Goal: Task Accomplishment & Management: Use online tool/utility

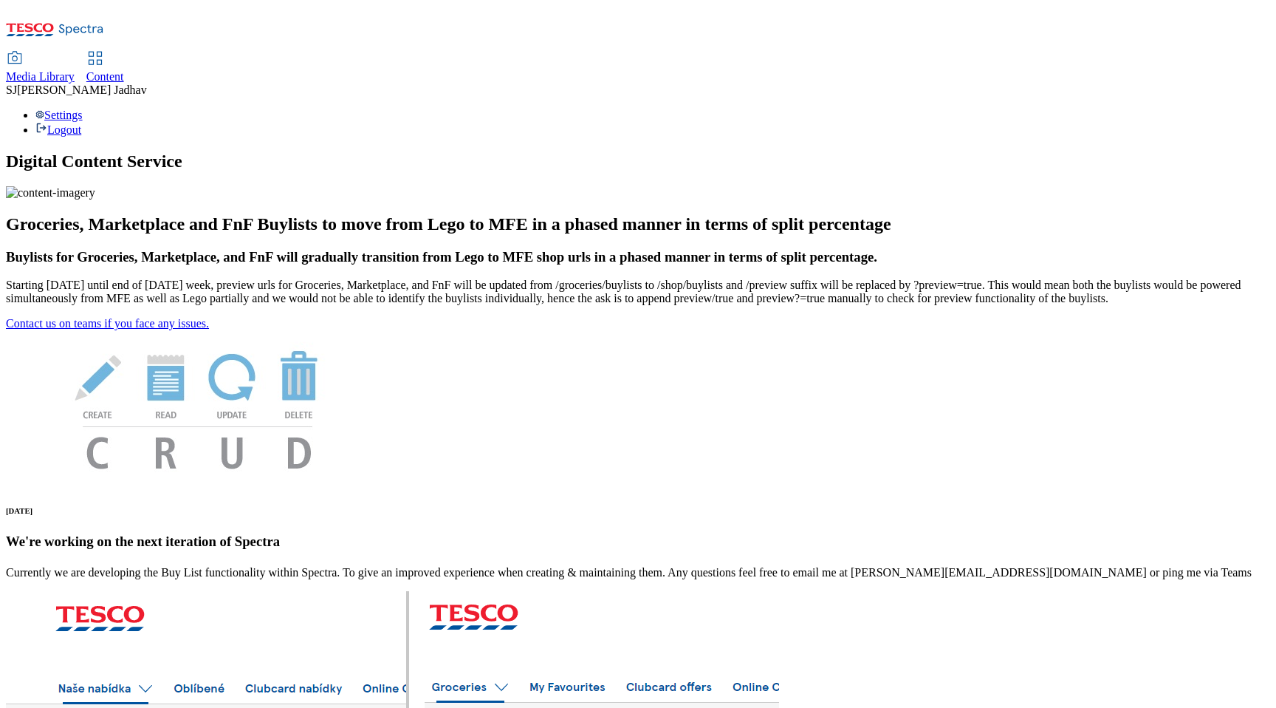
click at [75, 70] on span "Media Library" at bounding box center [40, 76] width 69 height 13
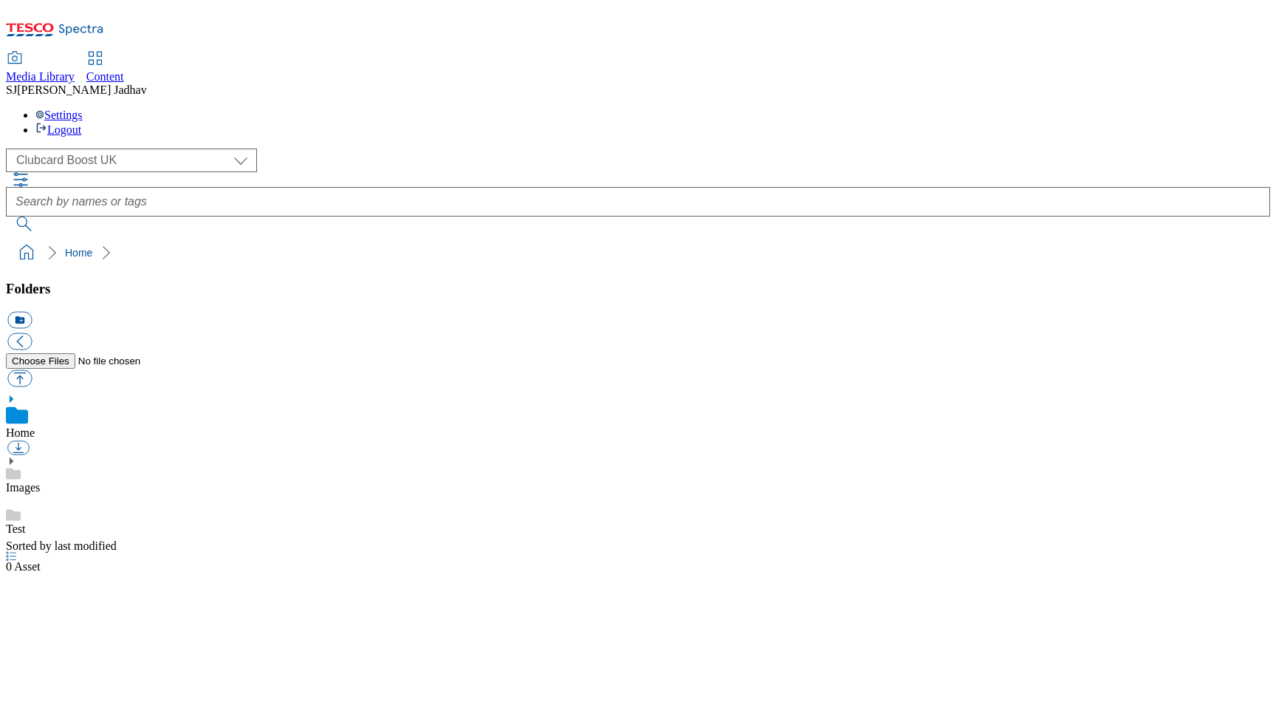
click at [124, 70] on span "Content" at bounding box center [105, 76] width 38 height 13
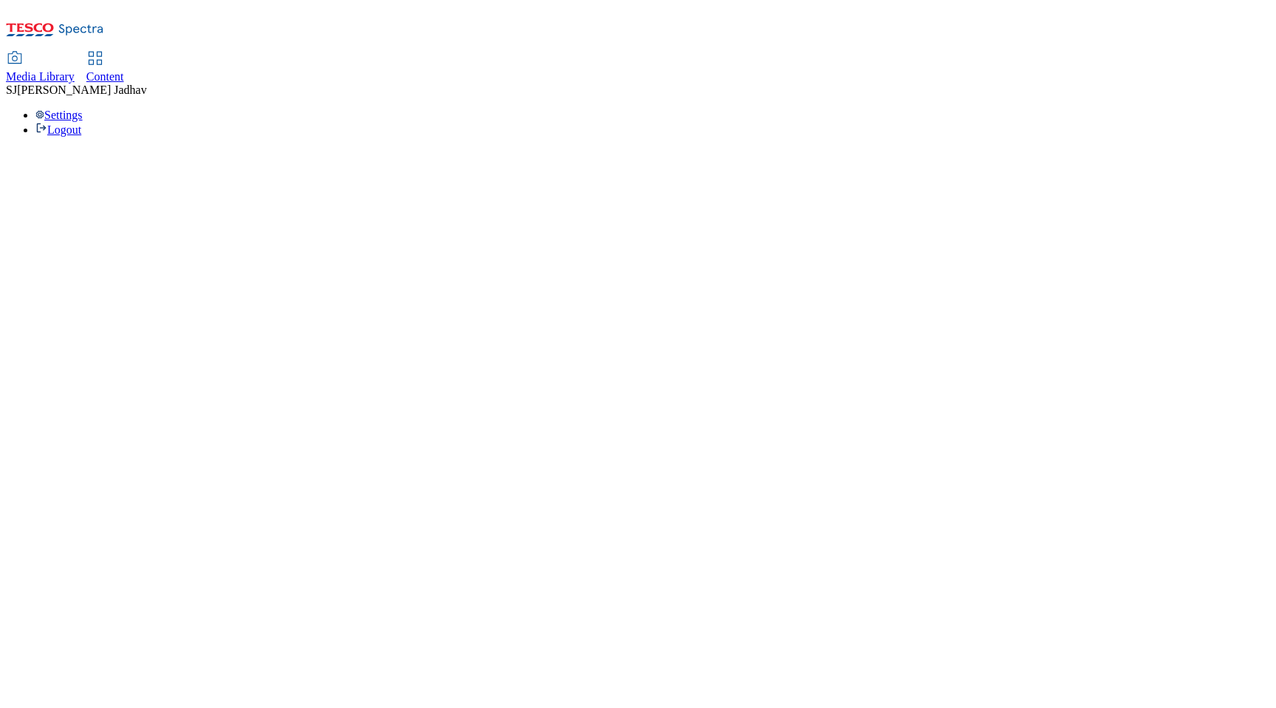
select select "ghs-[GEOGRAPHIC_DATA]"
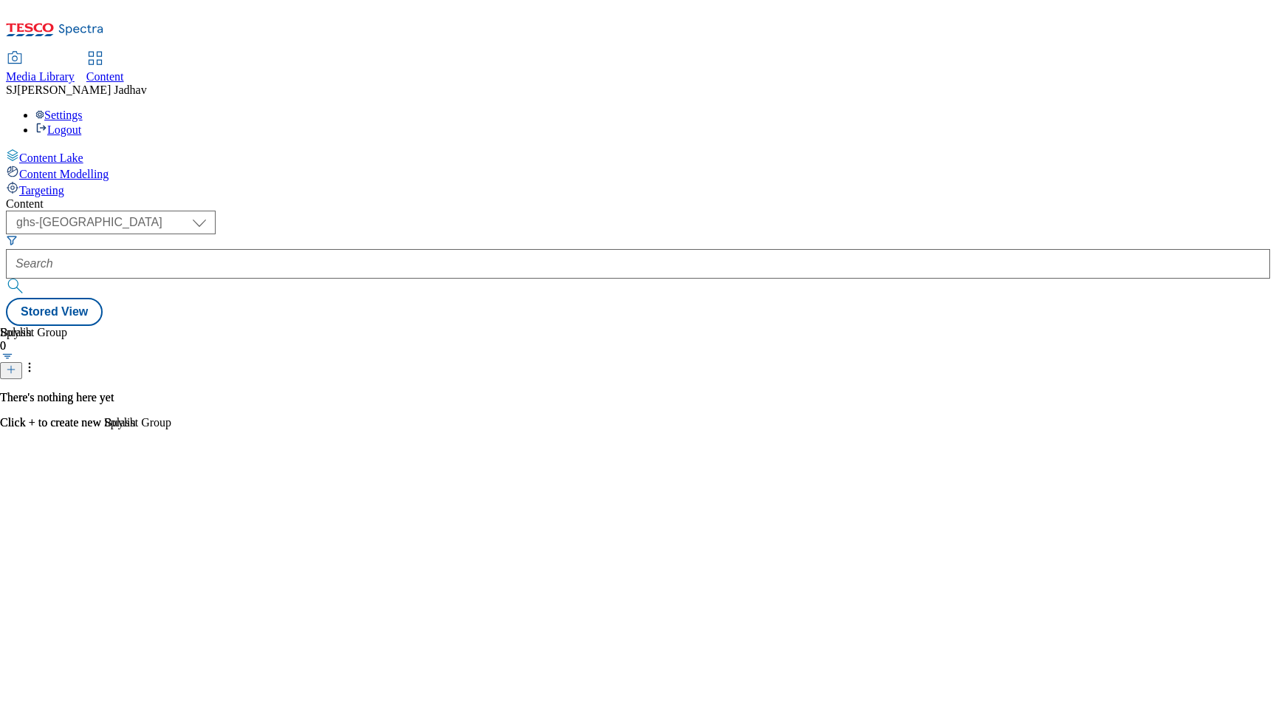
click at [75, 52] on link "Media Library" at bounding box center [40, 67] width 69 height 31
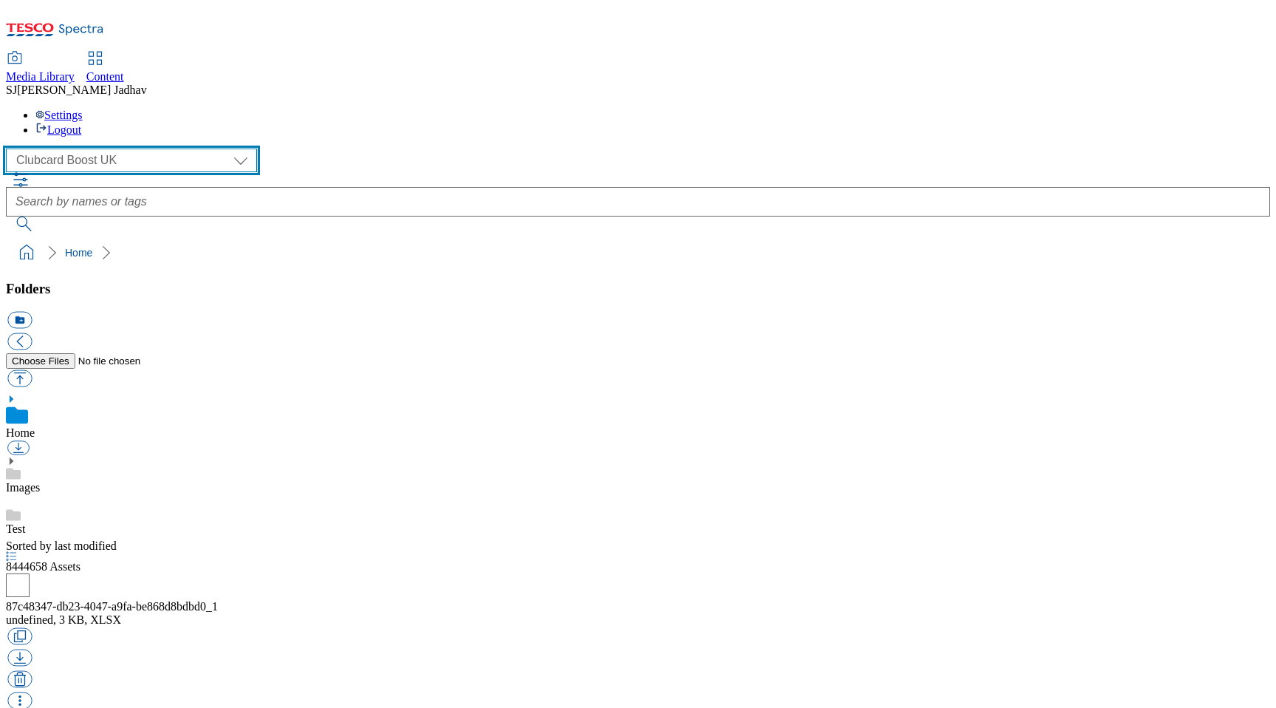
click at [115, 148] on select "Clubcard Boost UK Clubcard Marketing Dotcom UK Emails GHS Marketing UK GHS ROI …" at bounding box center [131, 160] width 251 height 24
select select "flare-homepage"
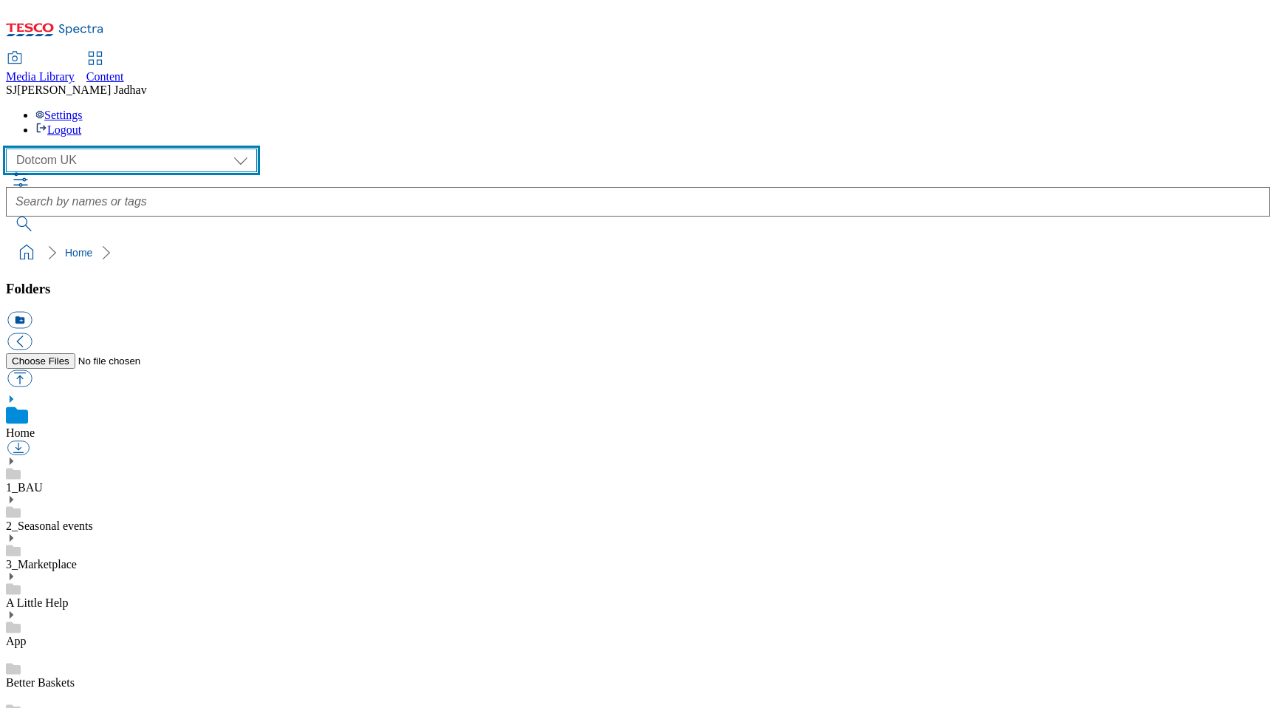
scroll to position [1, 0]
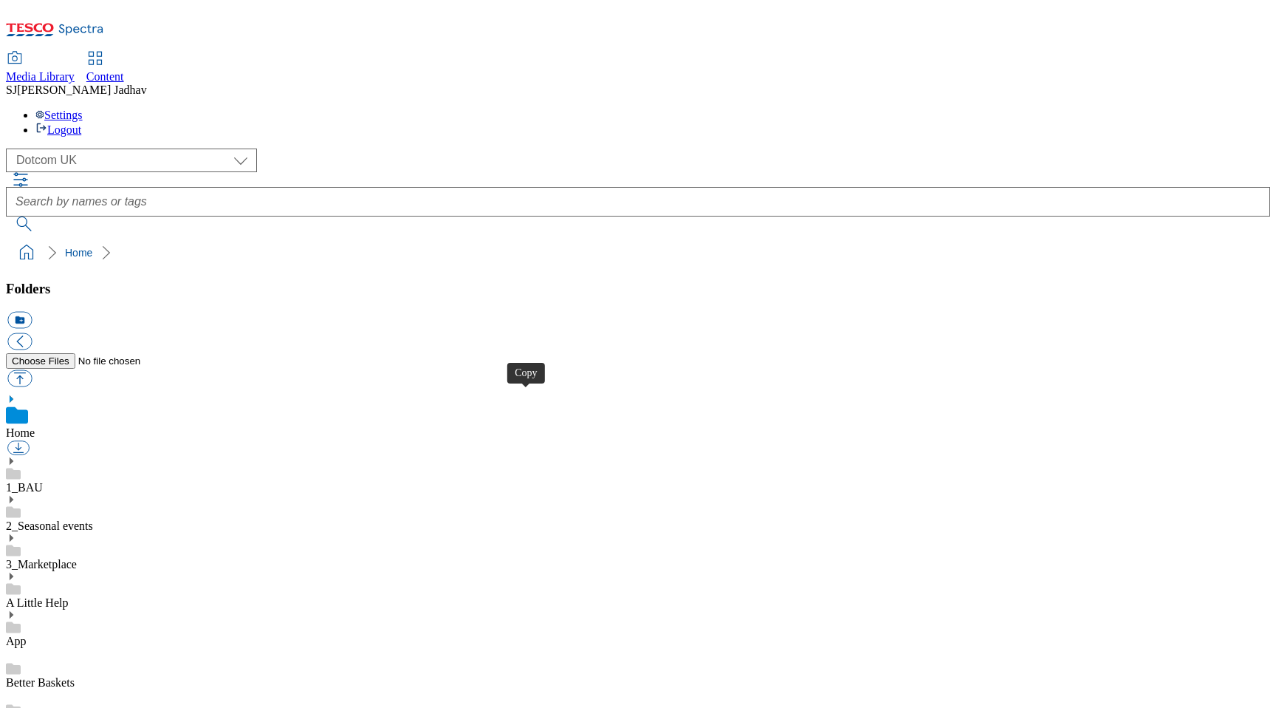
click at [124, 70] on span "Content" at bounding box center [105, 76] width 38 height 13
select select "ghs-uk"
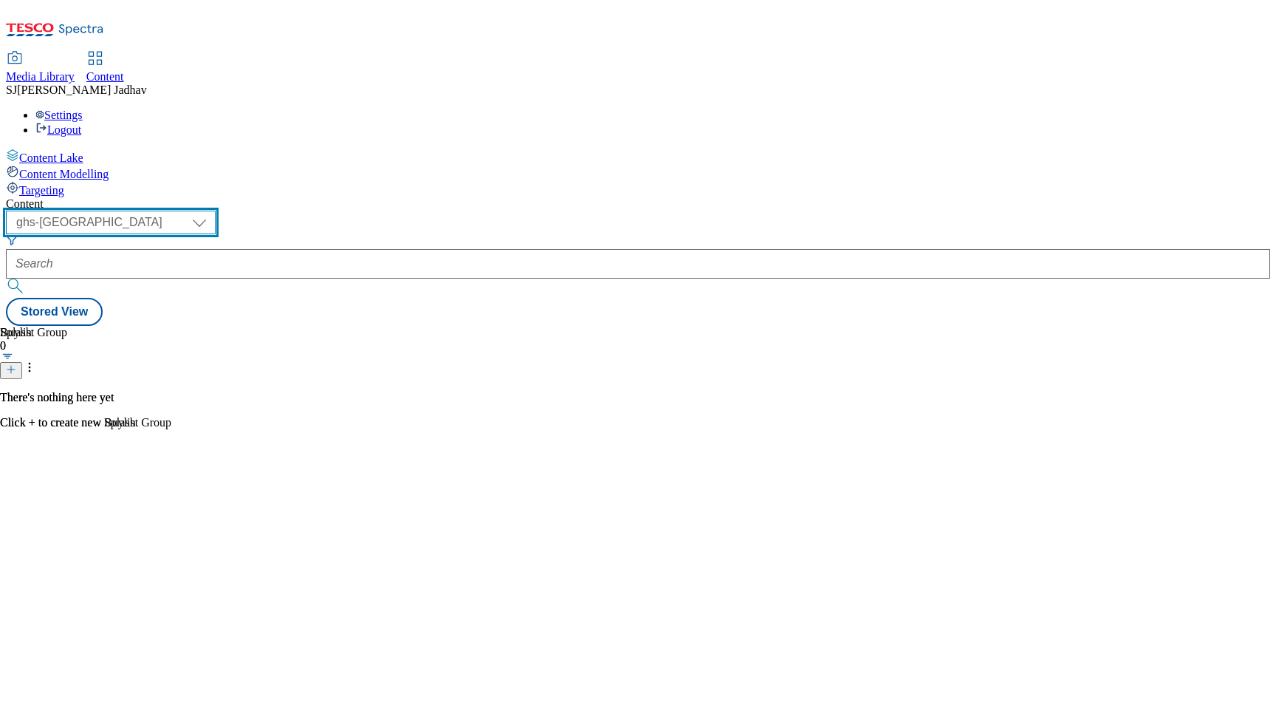
click at [216, 211] on select "ghs-roi ghs-uk ighs-cz ighs-hu ighs-sk phones-uk" at bounding box center [111, 223] width 210 height 24
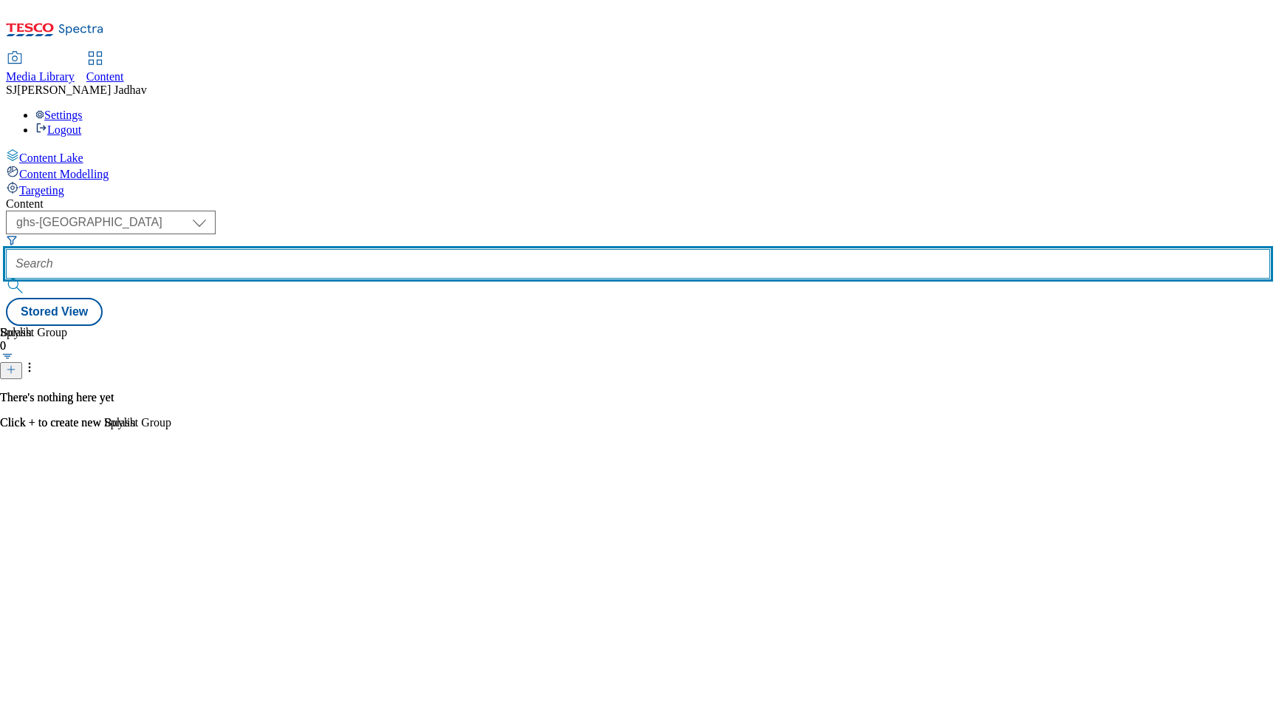
click at [350, 249] on input "text" at bounding box center [638, 264] width 1265 height 30
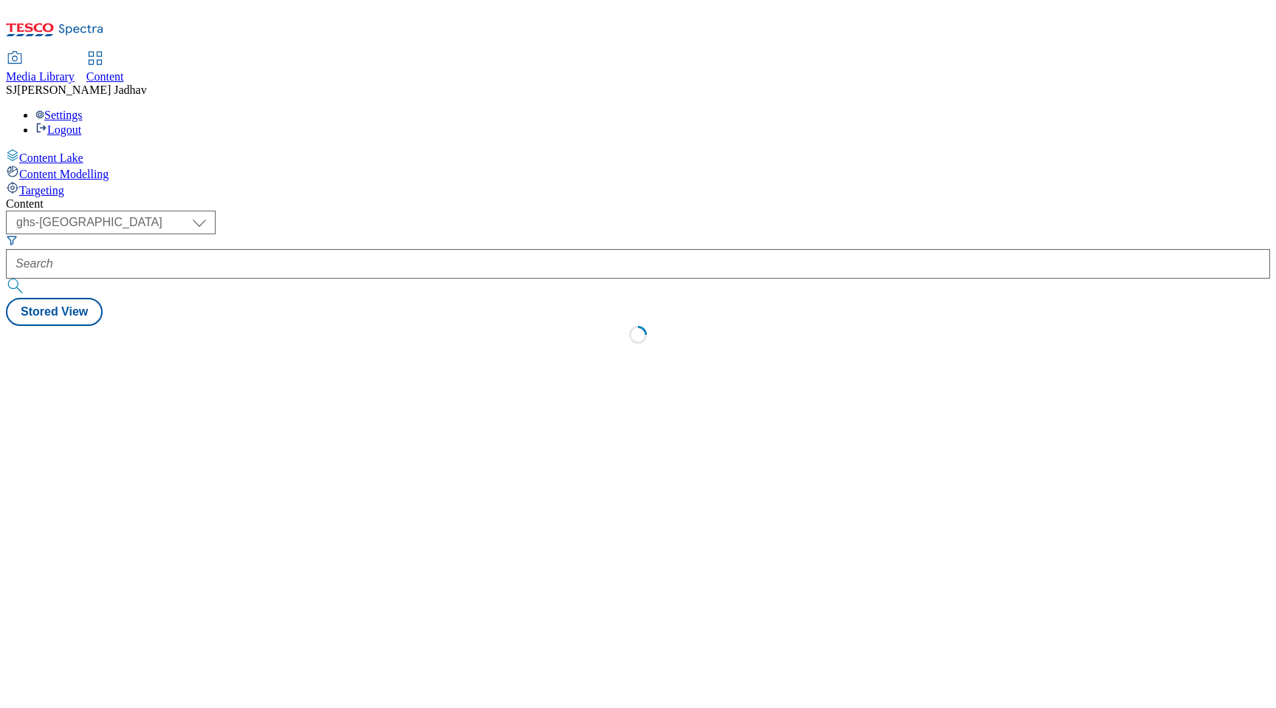
select select "ghs-[GEOGRAPHIC_DATA]"
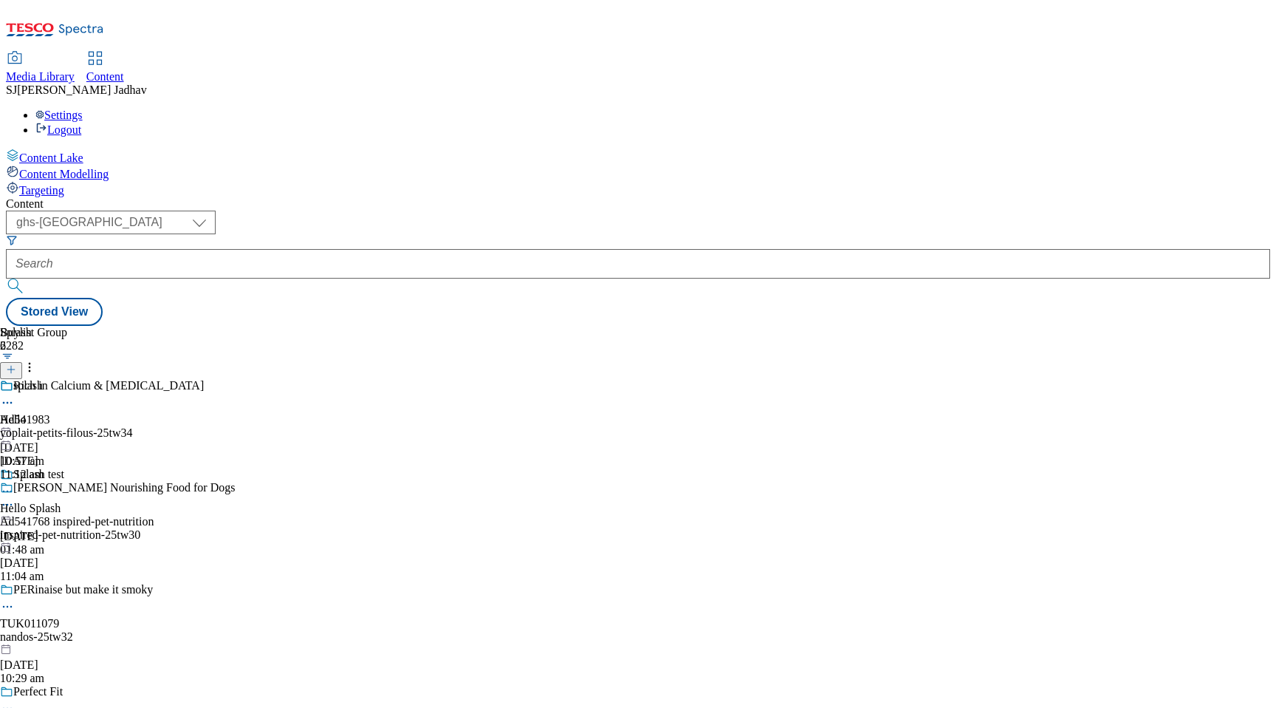
click at [64, 426] on div at bounding box center [32, 426] width 64 height 0
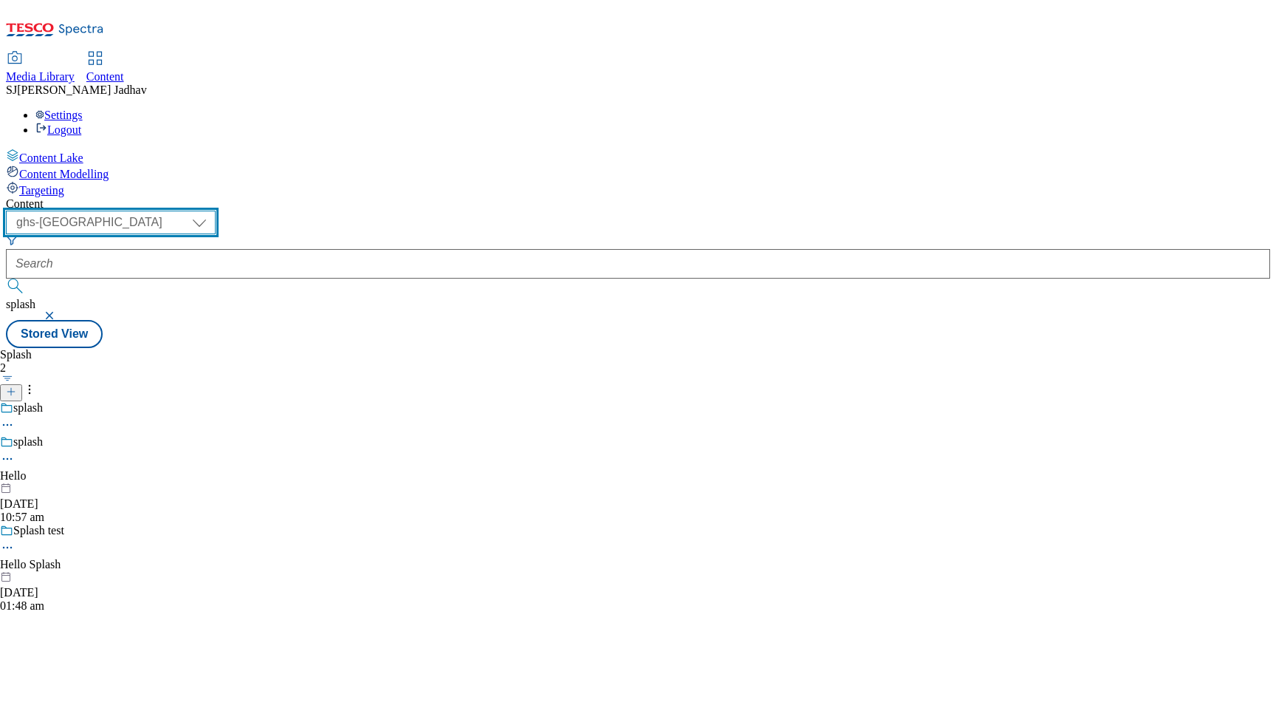
click at [216, 211] on select "ghs-roi ghs-uk ighs-cz ighs-hu ighs-sk phones-uk" at bounding box center [111, 223] width 210 height 24
click at [109, 168] on span "Content Modelling" at bounding box center [63, 174] width 89 height 13
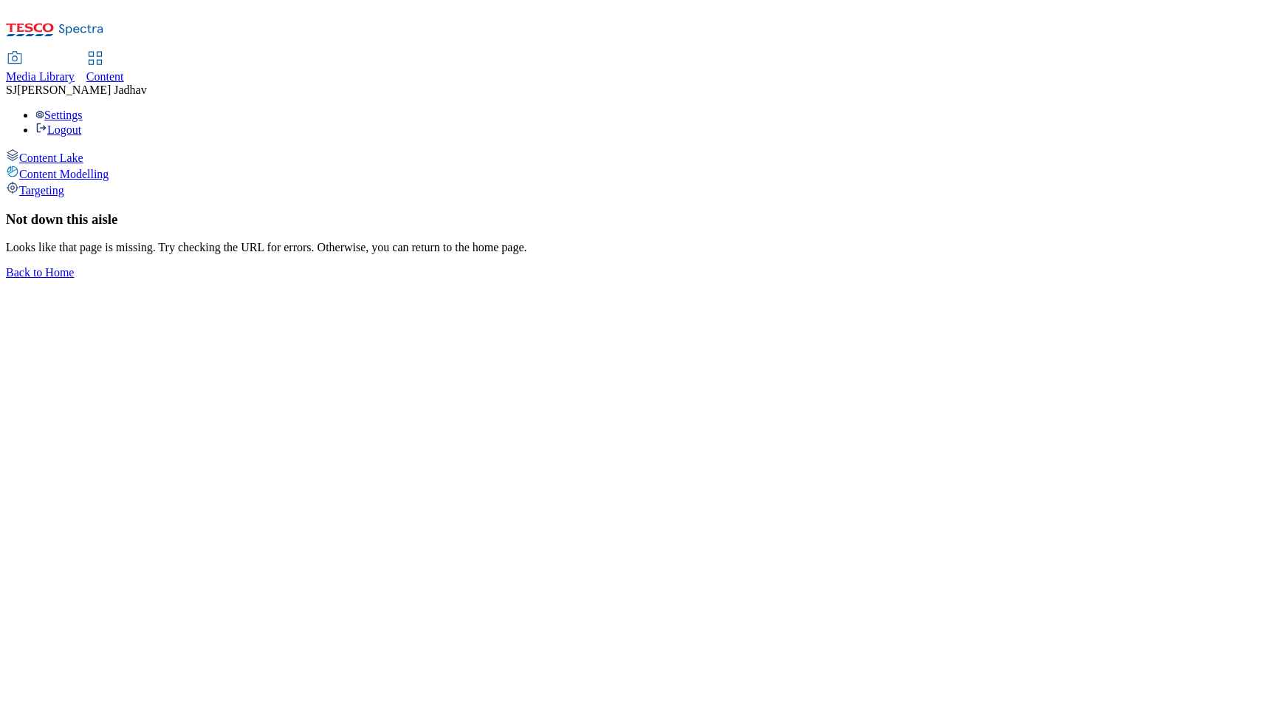
click at [75, 70] on span "Media Library" at bounding box center [40, 76] width 69 height 13
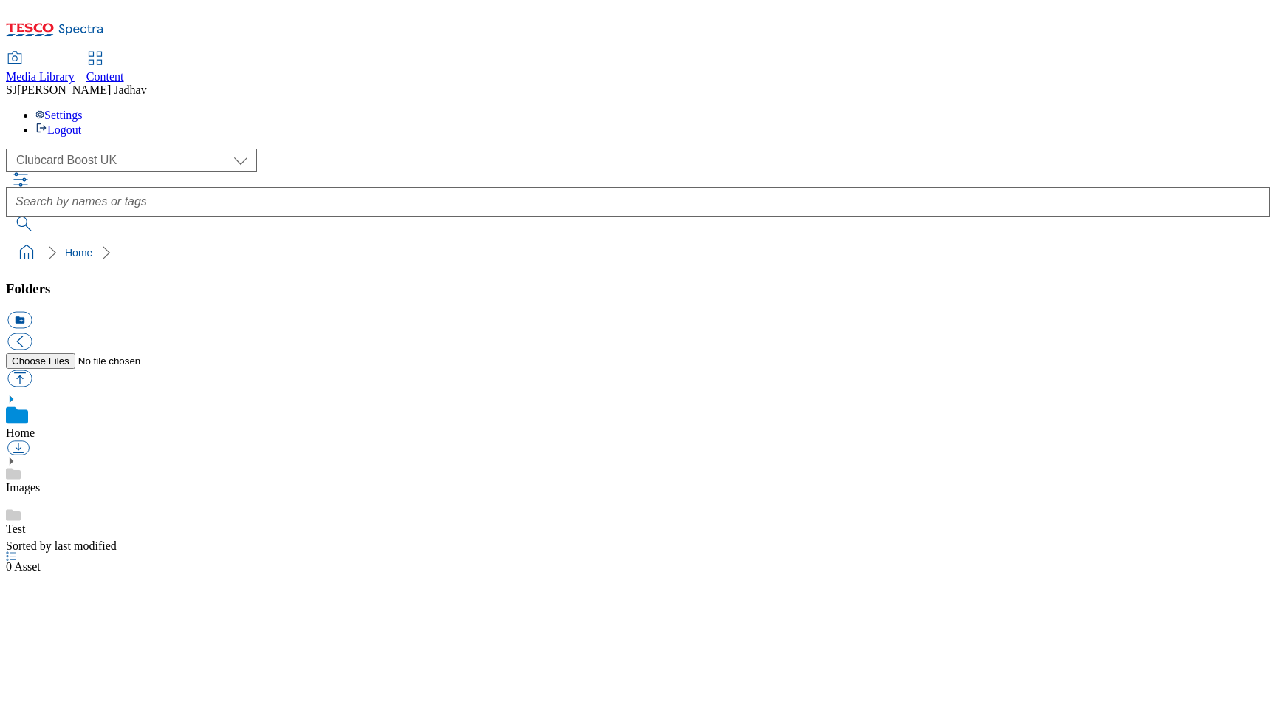
click at [124, 70] on span "Content" at bounding box center [105, 76] width 38 height 13
select select "ghs-uk"
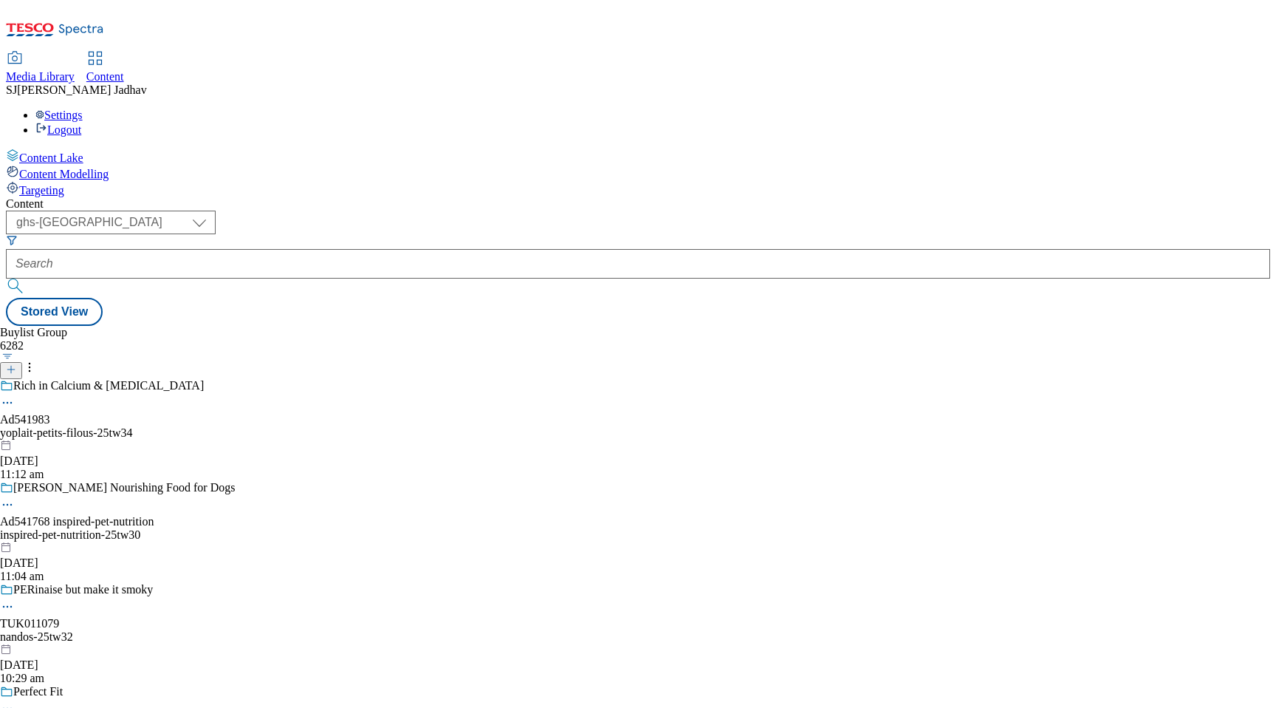
click at [235, 426] on div "yoplait-petits-filous-25tw34" at bounding box center [117, 432] width 235 height 13
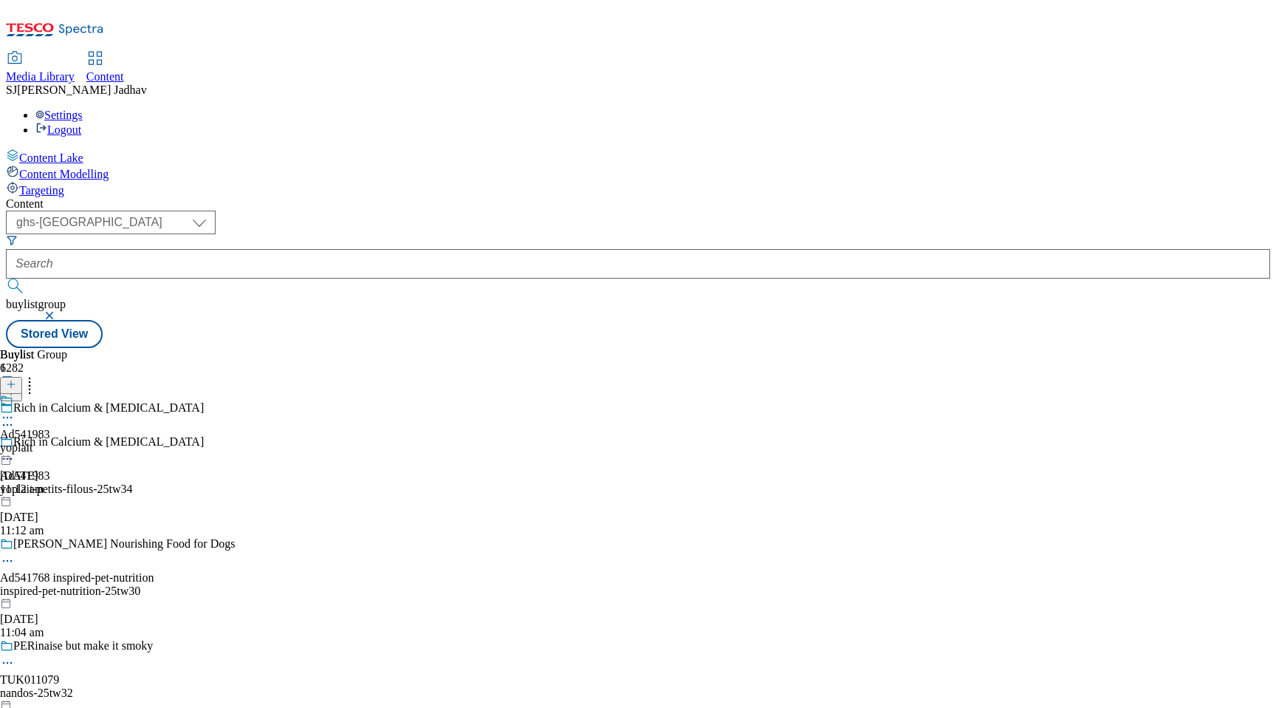
click at [98, 181] on div "Targeting" at bounding box center [638, 189] width 1265 height 16
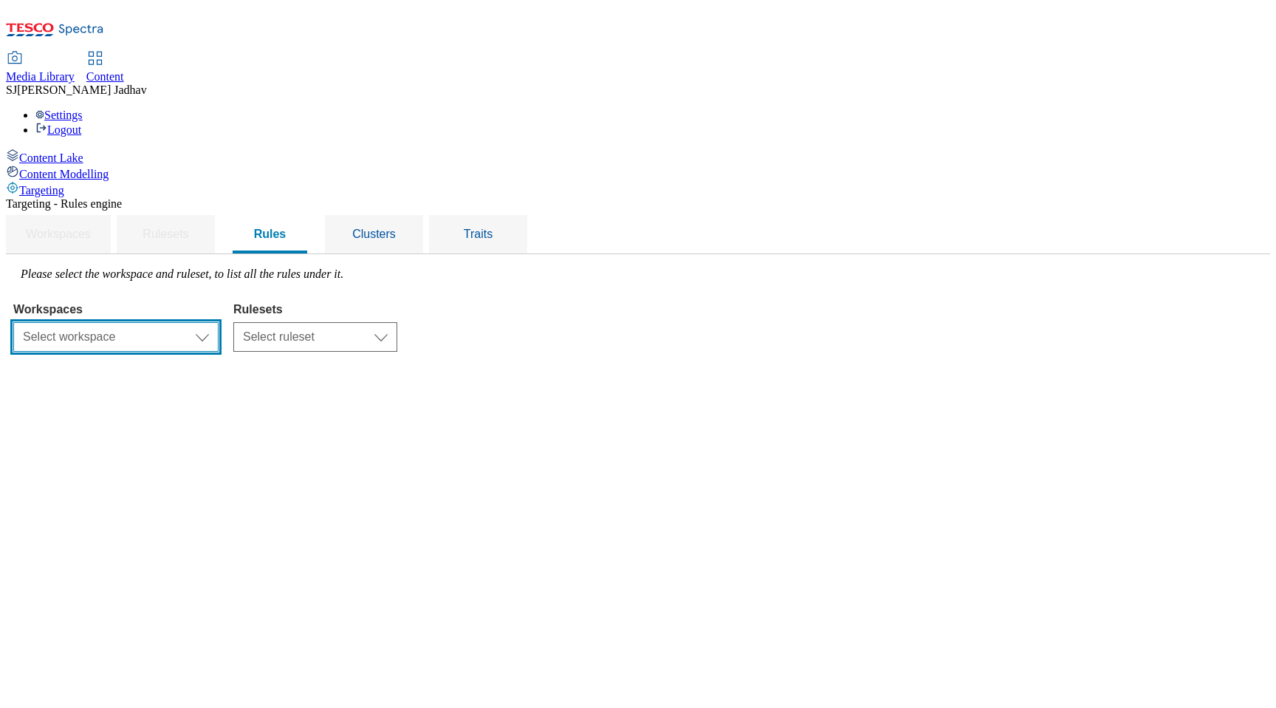
click at [219, 322] on select "Select workspace Content" at bounding box center [115, 337] width 205 height 30
select select "f510054f-adaa-4692-b570-80fa3897127a"
click at [397, 322] on select "Select ruleset ROI UK" at bounding box center [315, 337] width 164 height 30
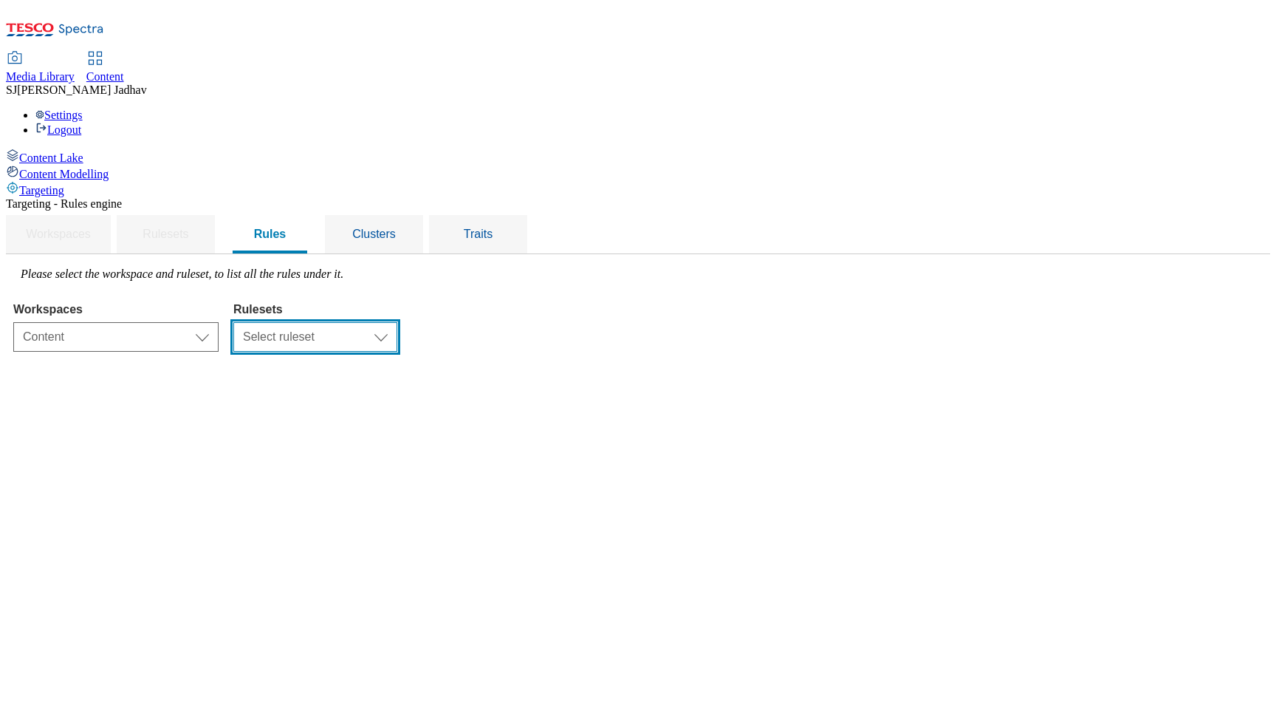
select select "7f9e739d-6abb-424f-b94f-4b375a3fe6e0"
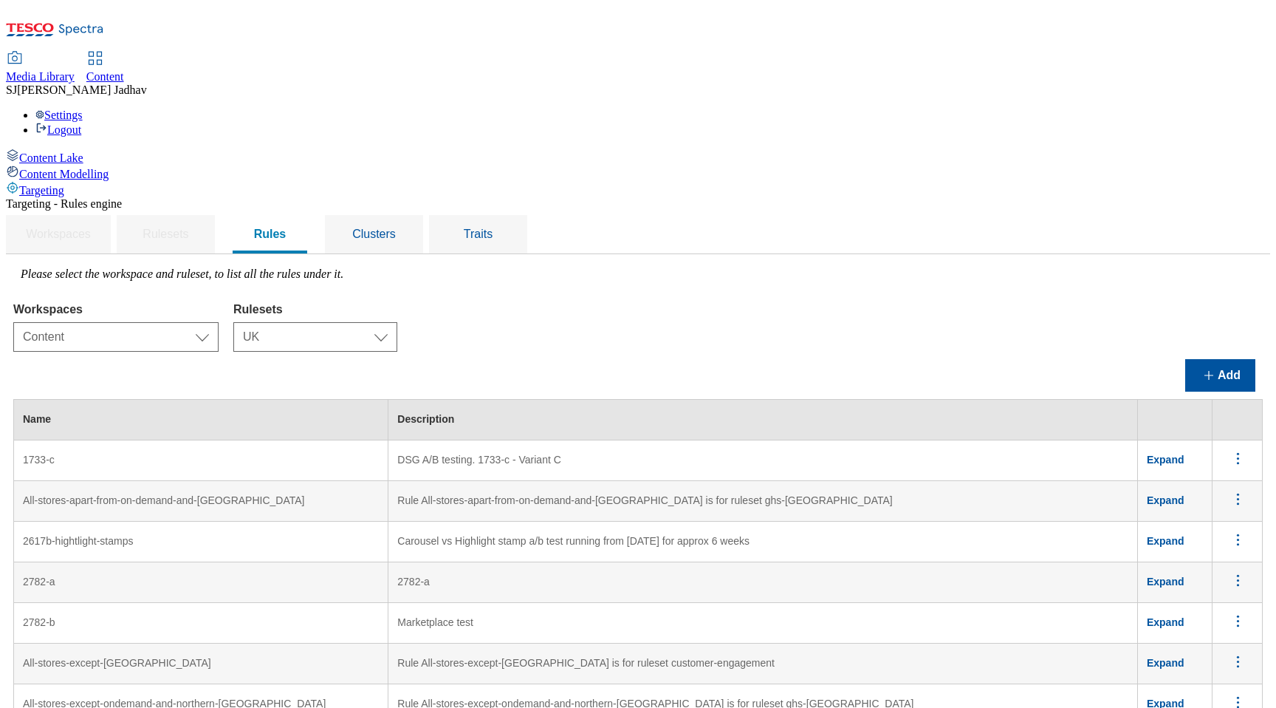
scroll to position [135, 0]
click at [75, 70] on span "Media Library" at bounding box center [40, 76] width 69 height 13
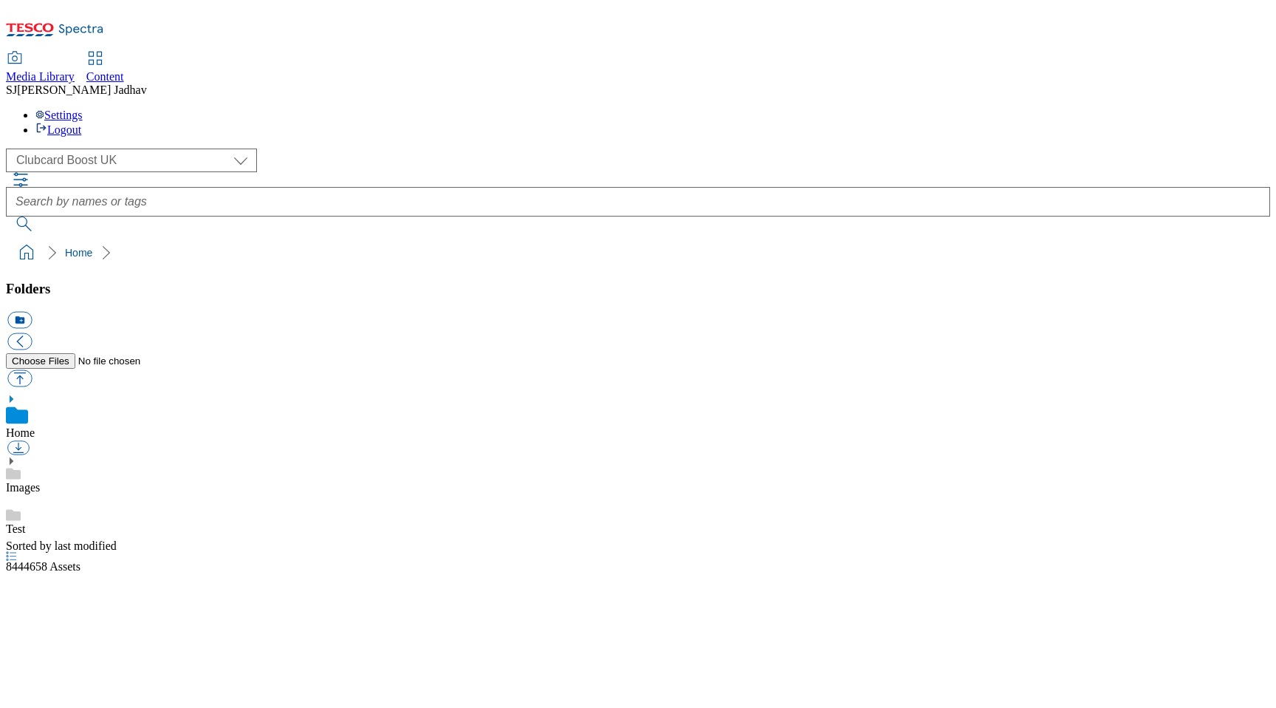
select select "flare-clubcard-boost-uk"
click at [124, 70] on span "Content" at bounding box center [105, 76] width 38 height 13
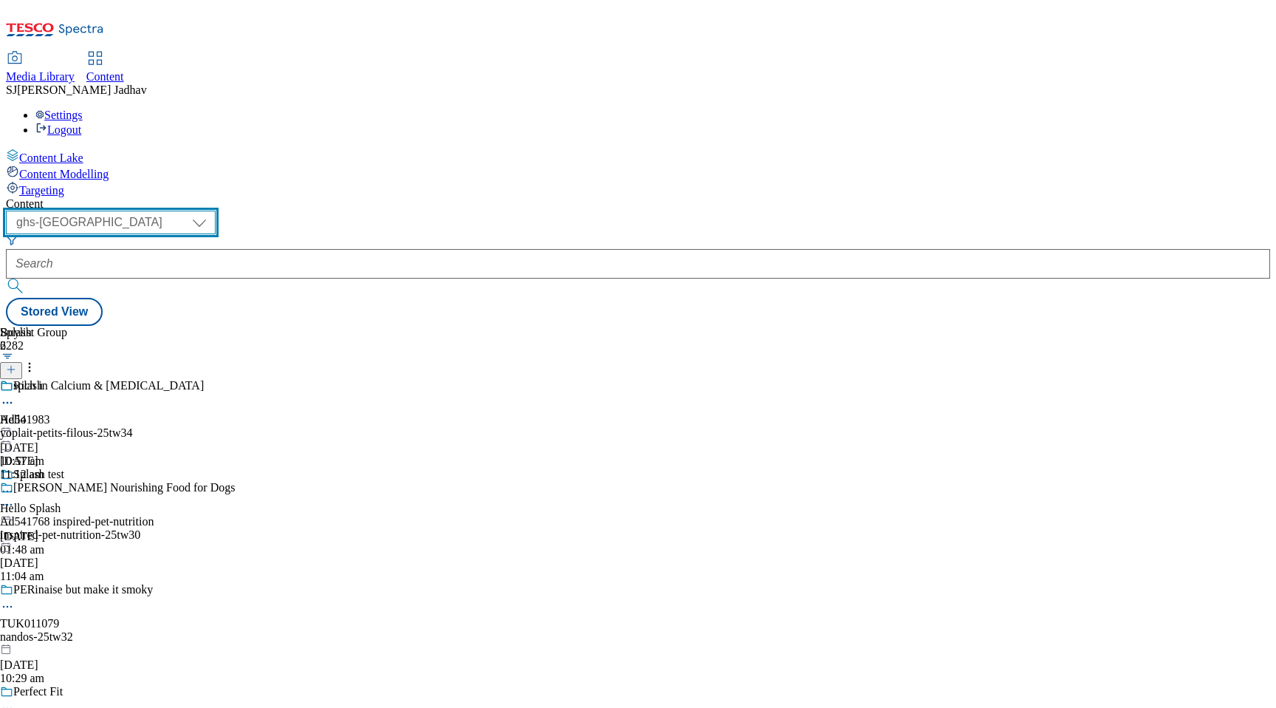
click at [216, 211] on select "ghs-roi ghs-uk ighs-cz ighs-hu ighs-sk phones-uk" at bounding box center [111, 223] width 210 height 24
select select "phones-uk"
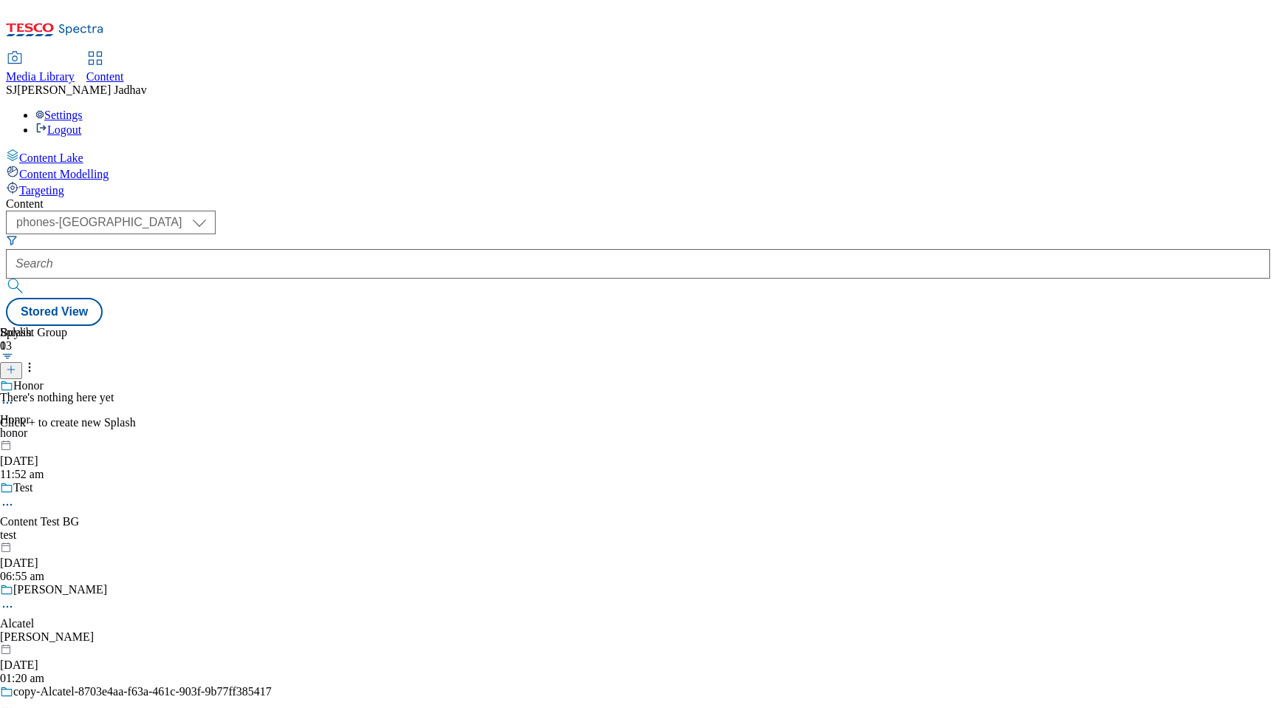
click at [272, 379] on div "Honor Honor honor 14 Jul 2025 11:52 am" at bounding box center [136, 430] width 272 height 102
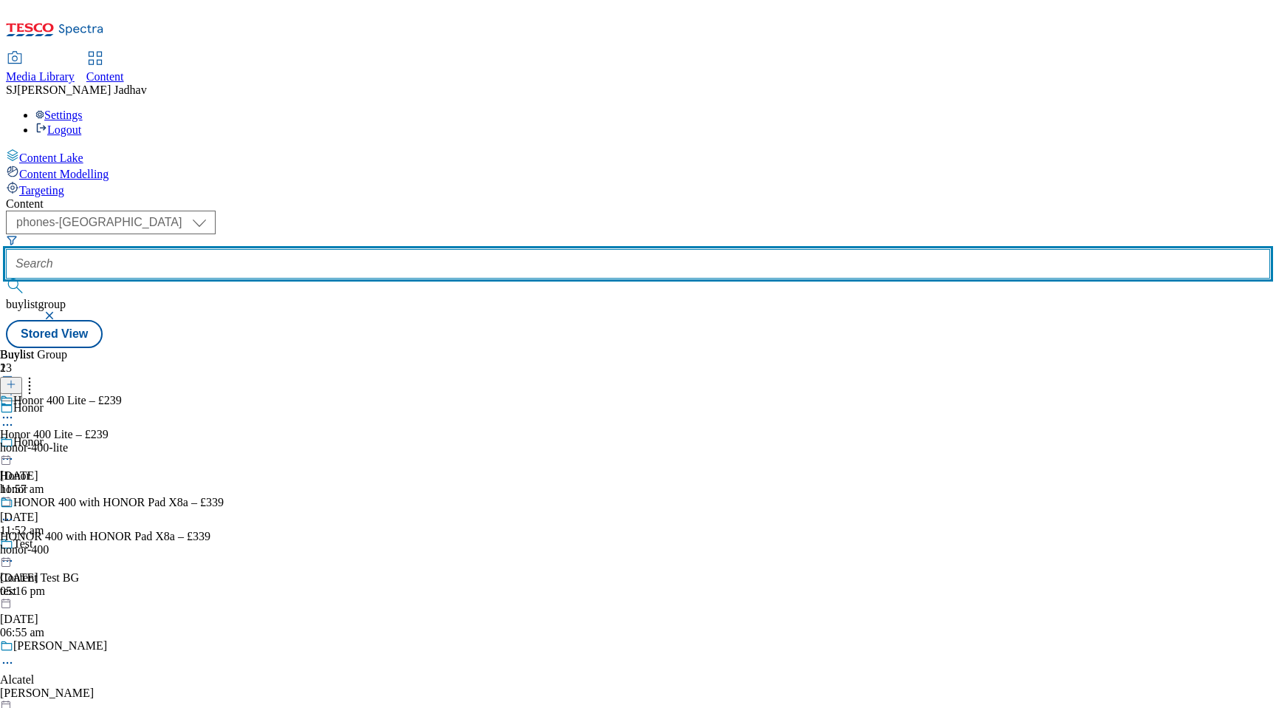
click at [370, 249] on input "text" at bounding box center [638, 264] width 1265 height 30
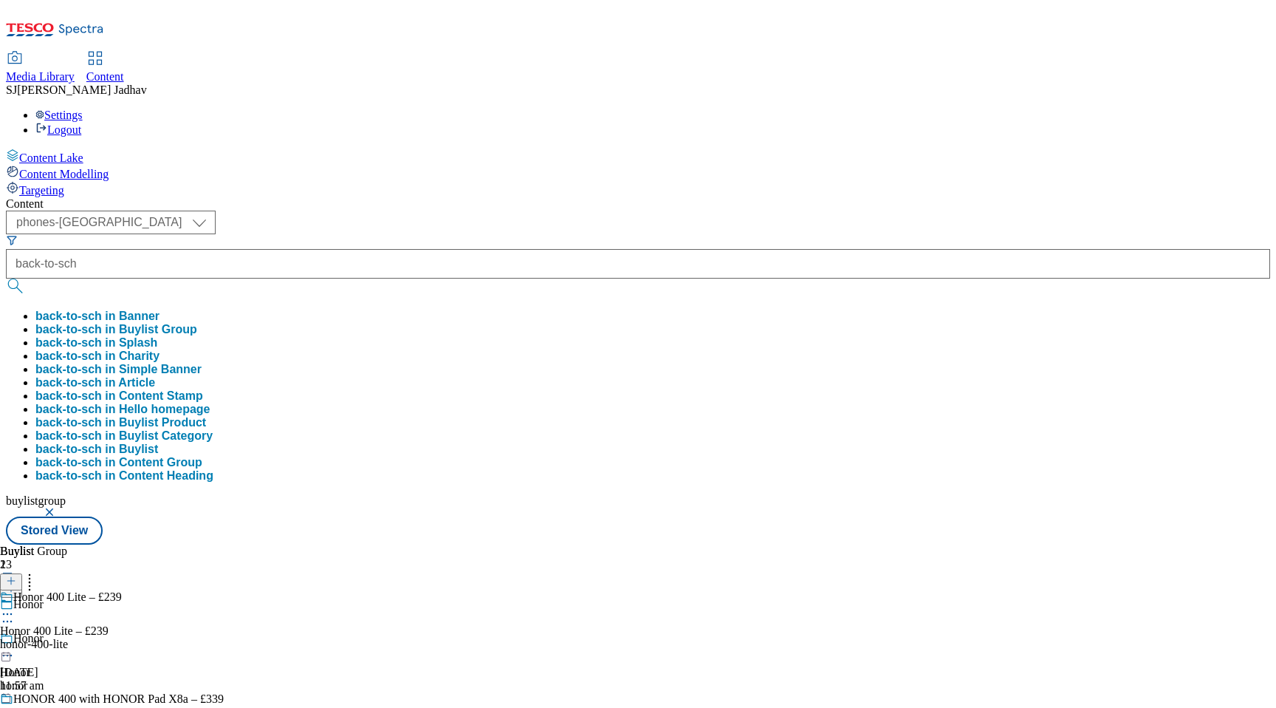
click at [160, 310] on button "back-to-sch in Banner" at bounding box center [97, 316] width 124 height 13
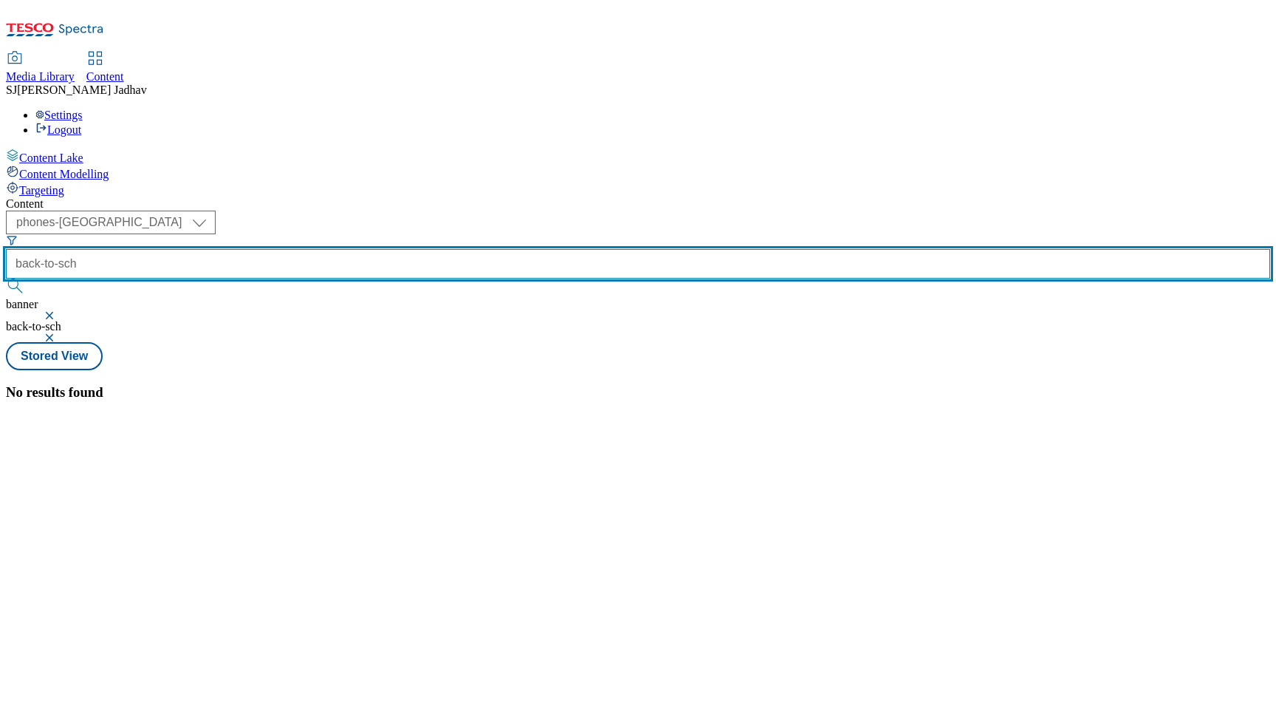
click at [406, 249] on input "back-to-sch" at bounding box center [638, 264] width 1265 height 30
type input "back-to-school"
click at [6, 278] on button "submit" at bounding box center [16, 285] width 21 height 15
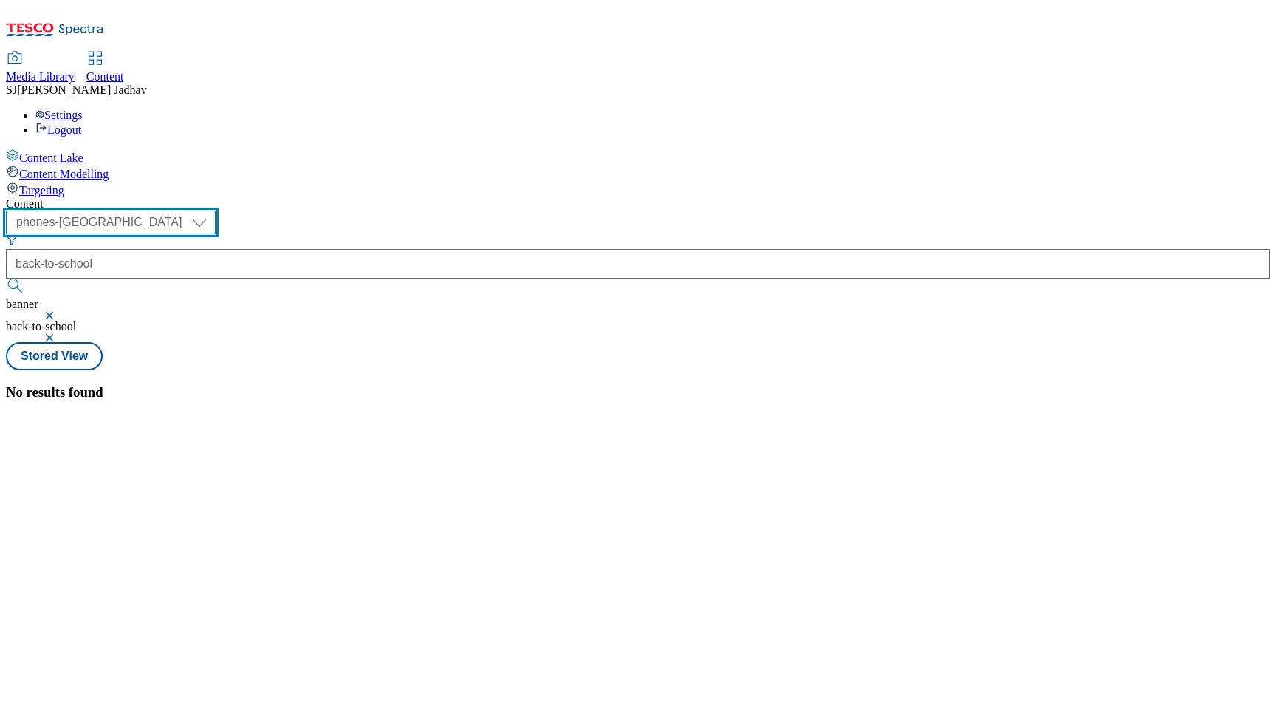
click at [216, 211] on select "ghs-roi ghs-uk ighs-cz ighs-hu ighs-sk phones-uk" at bounding box center [111, 223] width 210 height 24
select select "ghs-uk"
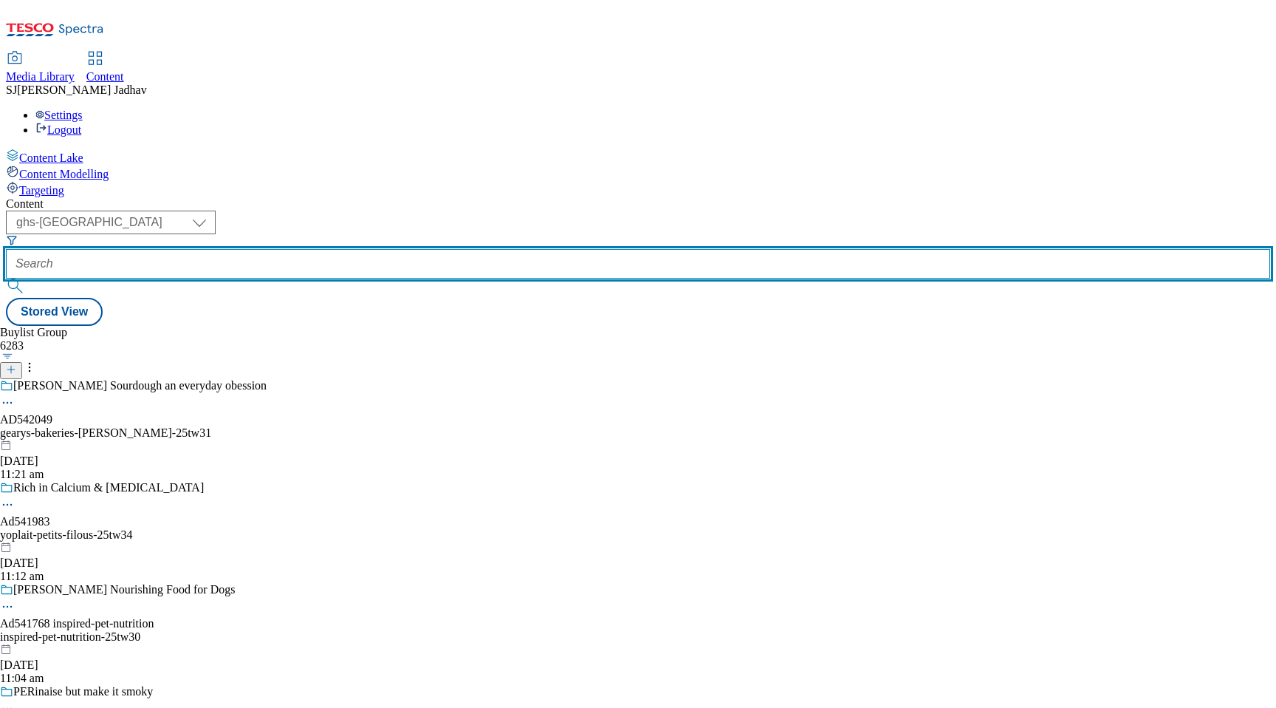
click at [357, 249] on input "text" at bounding box center [638, 264] width 1265 height 30
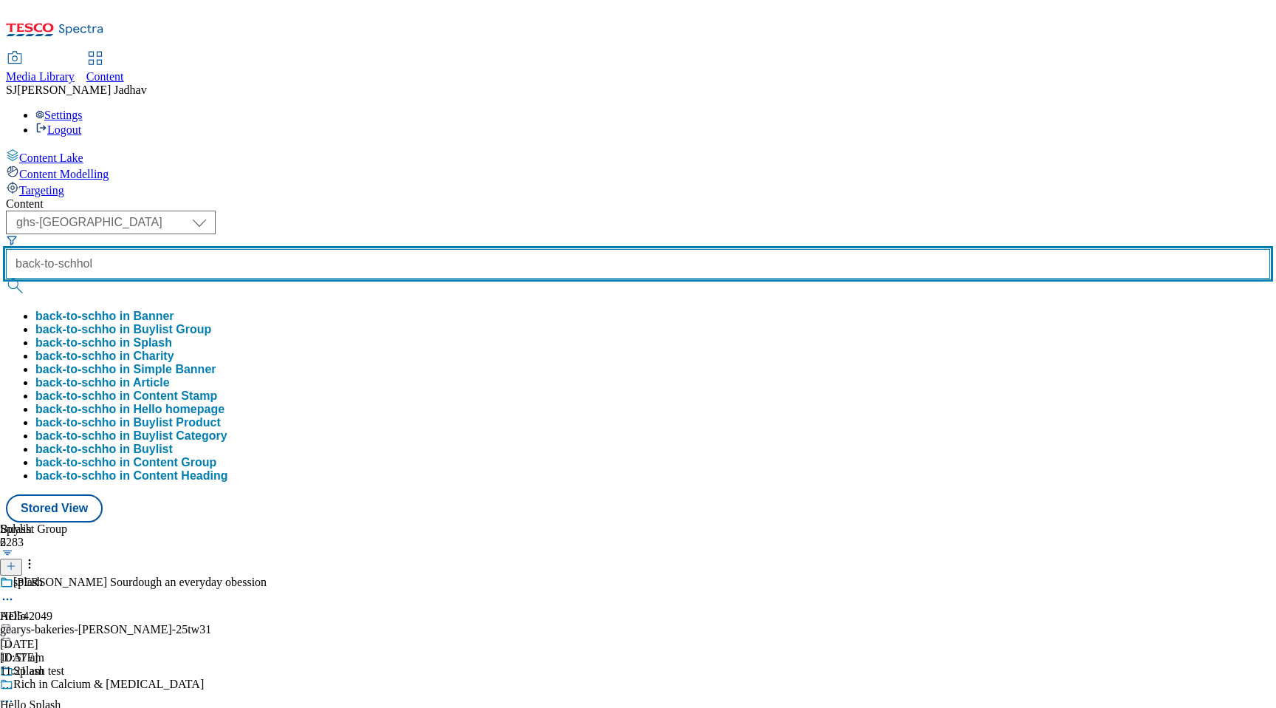
click at [6, 278] on button "submit" at bounding box center [16, 285] width 21 height 15
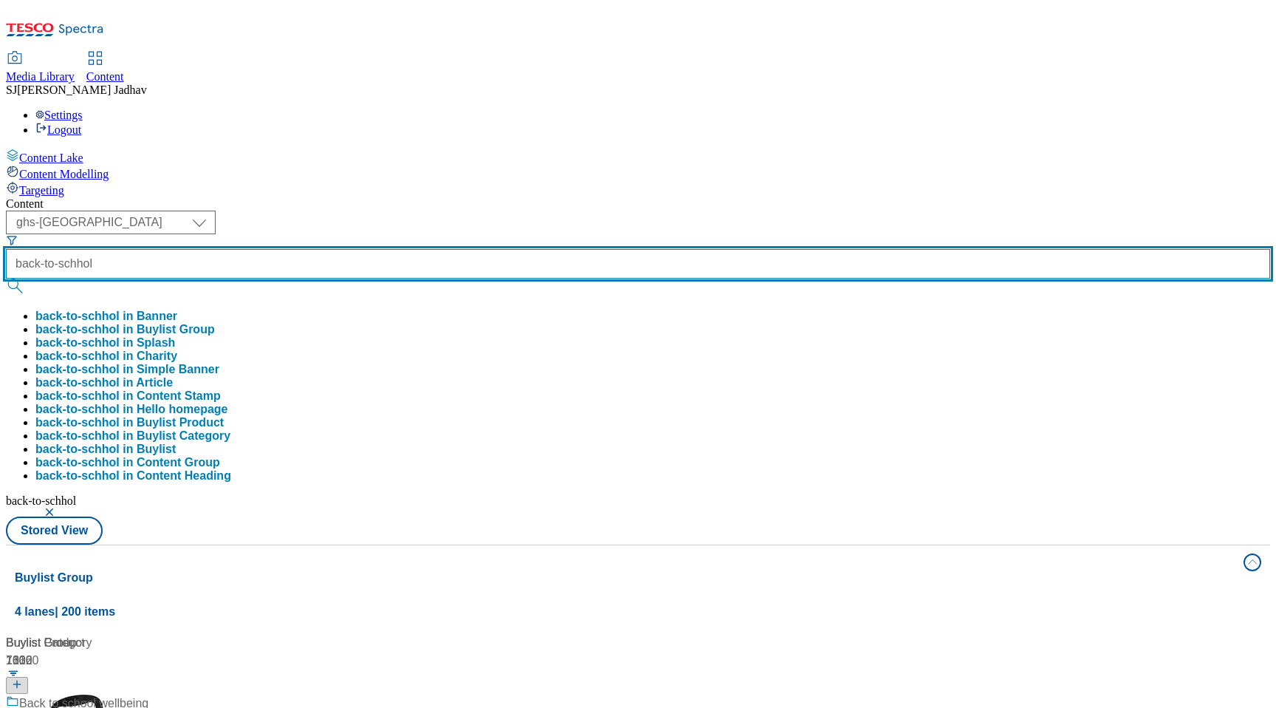
click at [419, 249] on input "back-to-schhol" at bounding box center [638, 264] width 1265 height 30
type input "back-to-school"
click at [6, 278] on button "submit" at bounding box center [16, 285] width 21 height 15
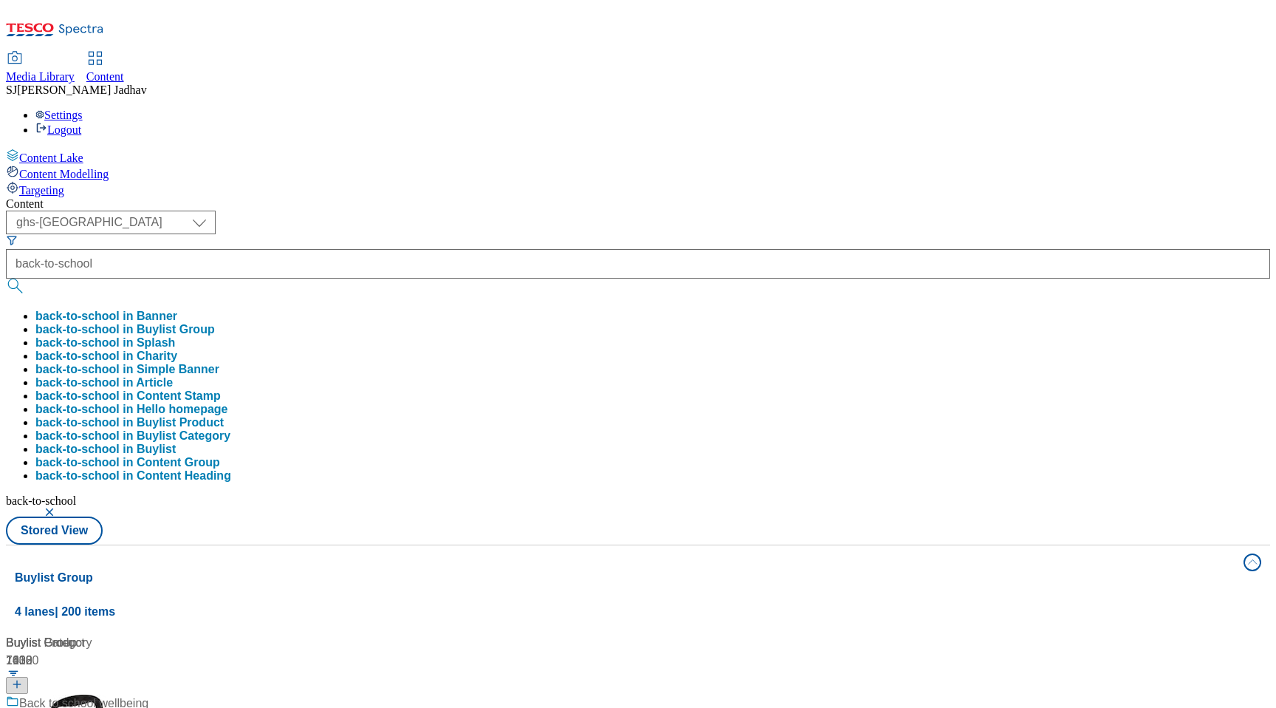
click at [660, 197] on div "Content ( optional ) ghs-roi ghs-uk ighs-cz ighs-hu ighs-sk phones-uk ghs-uk ba…" at bounding box center [638, 698] width 1265 height 1003
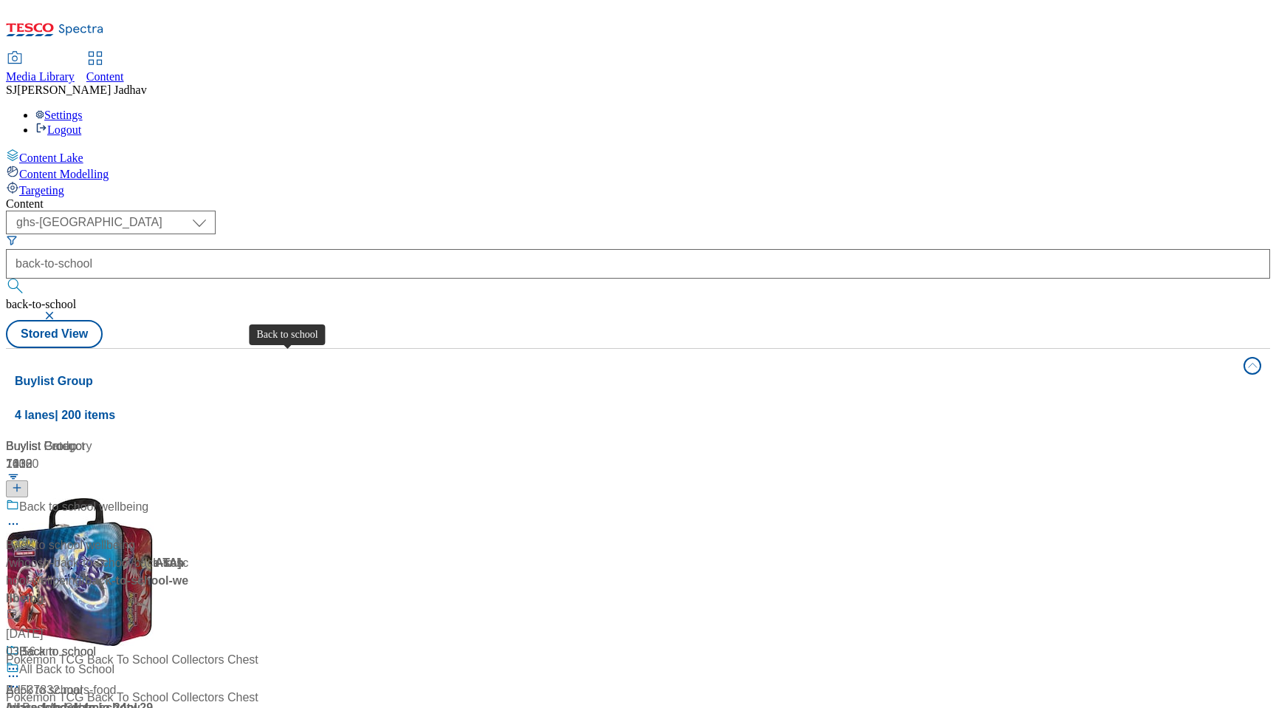
scroll to position [454, 0]
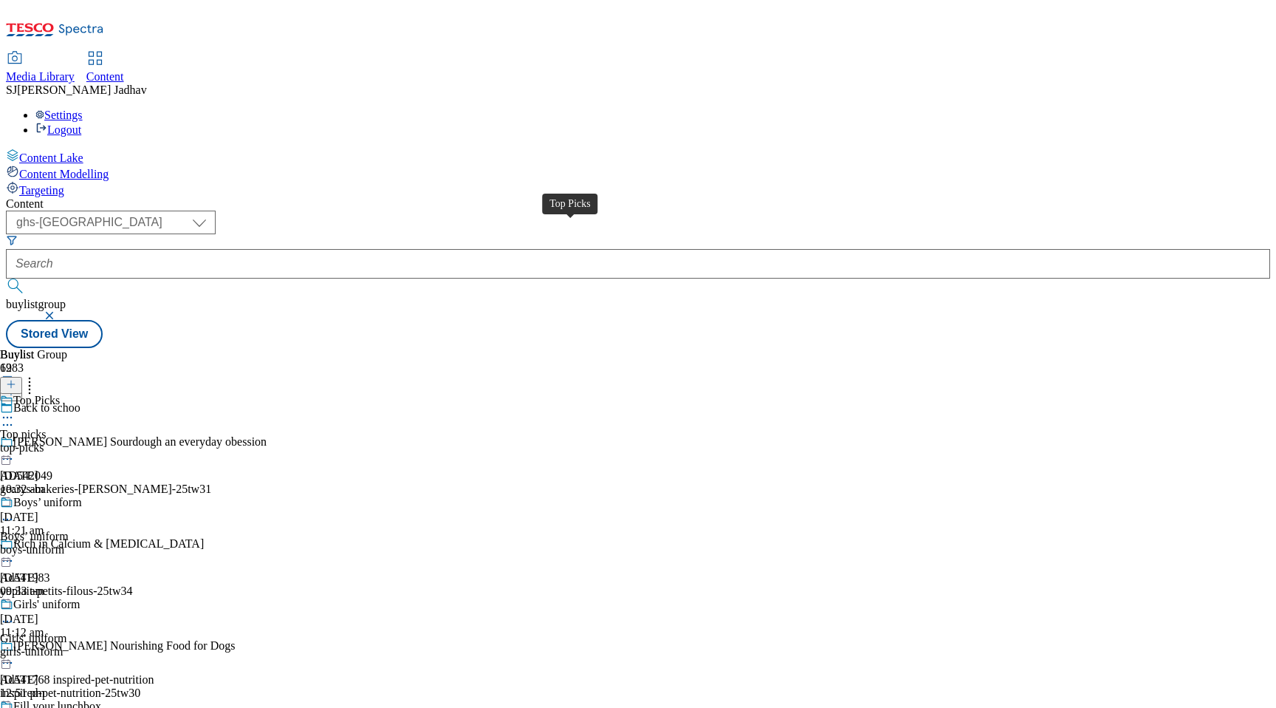
click at [60, 394] on span "Top Picks" at bounding box center [36, 402] width 47 height 16
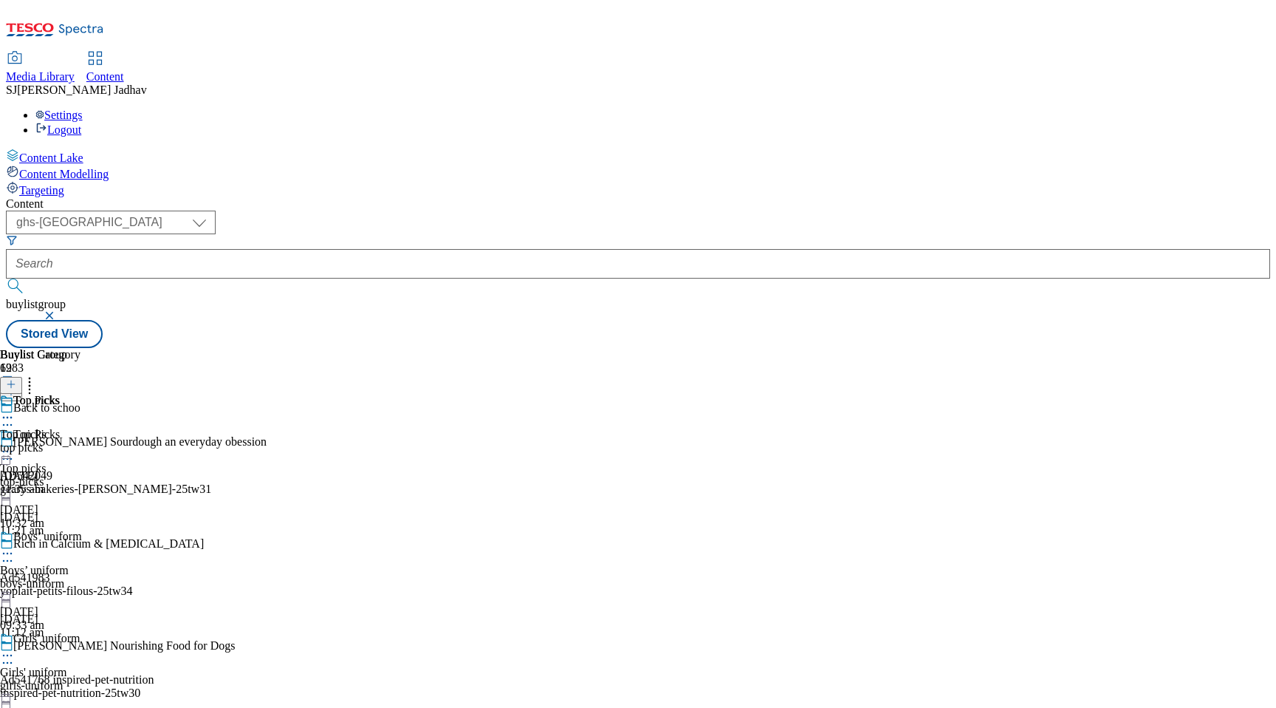
click at [81, 394] on div "Top picks Top picks top picks 18 Aug 2025 11:35 am" at bounding box center [40, 445] width 81 height 102
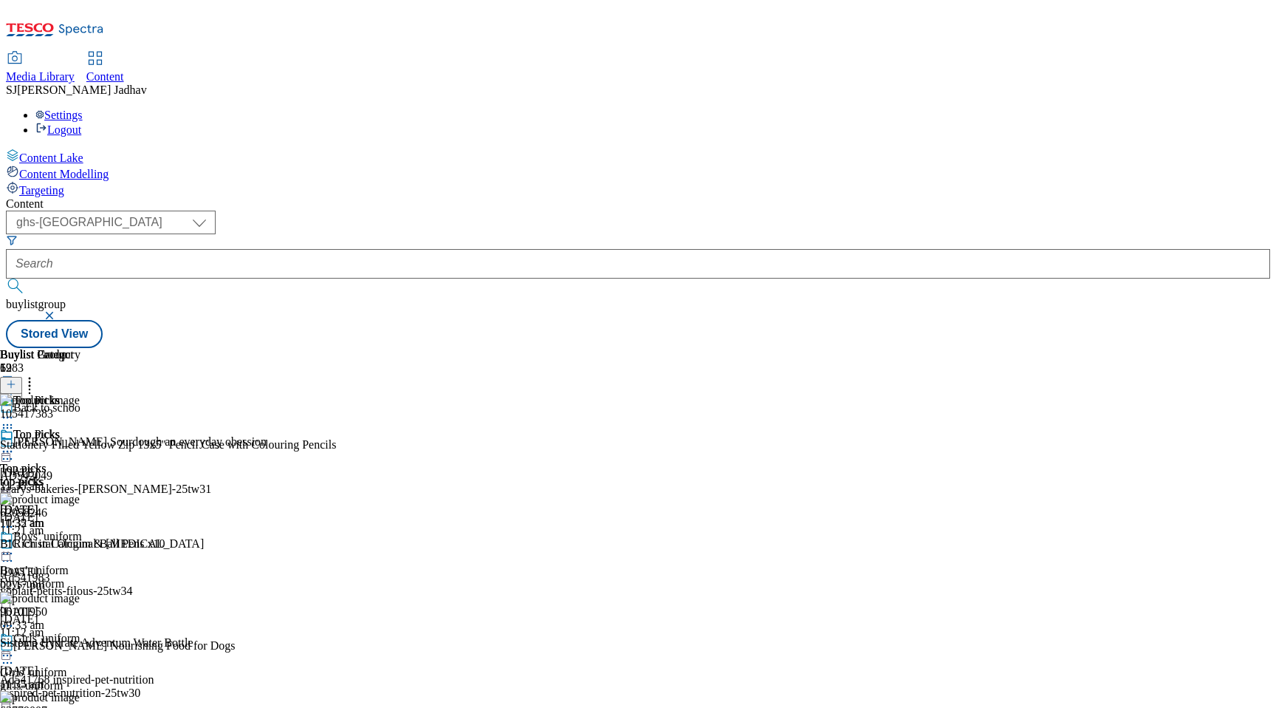
click at [15, 384] on line at bounding box center [10, 384] width 7 height 0
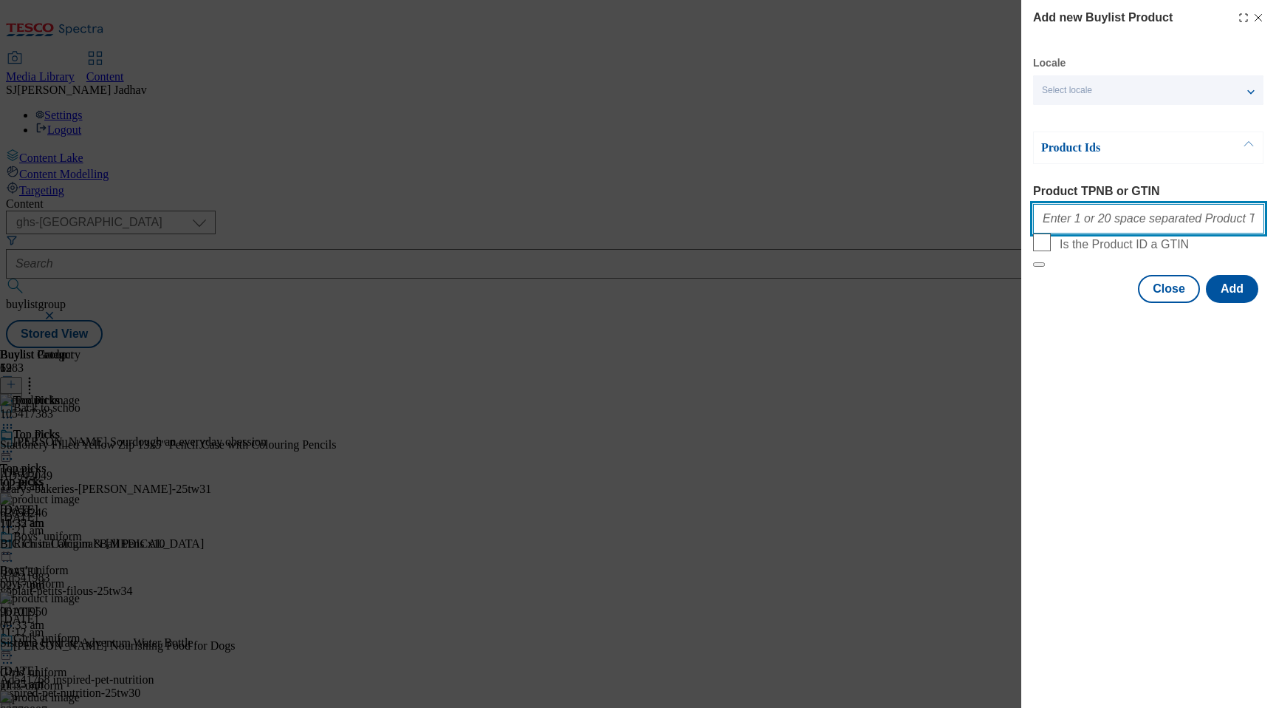
click at [1091, 221] on input "Product TPNB or GTIN" at bounding box center [1148, 219] width 231 height 30
click at [1018, 367] on div "Add new Buylist Product Locale Select locale English Welsh Product Ids Product …" at bounding box center [638, 354] width 1276 height 708
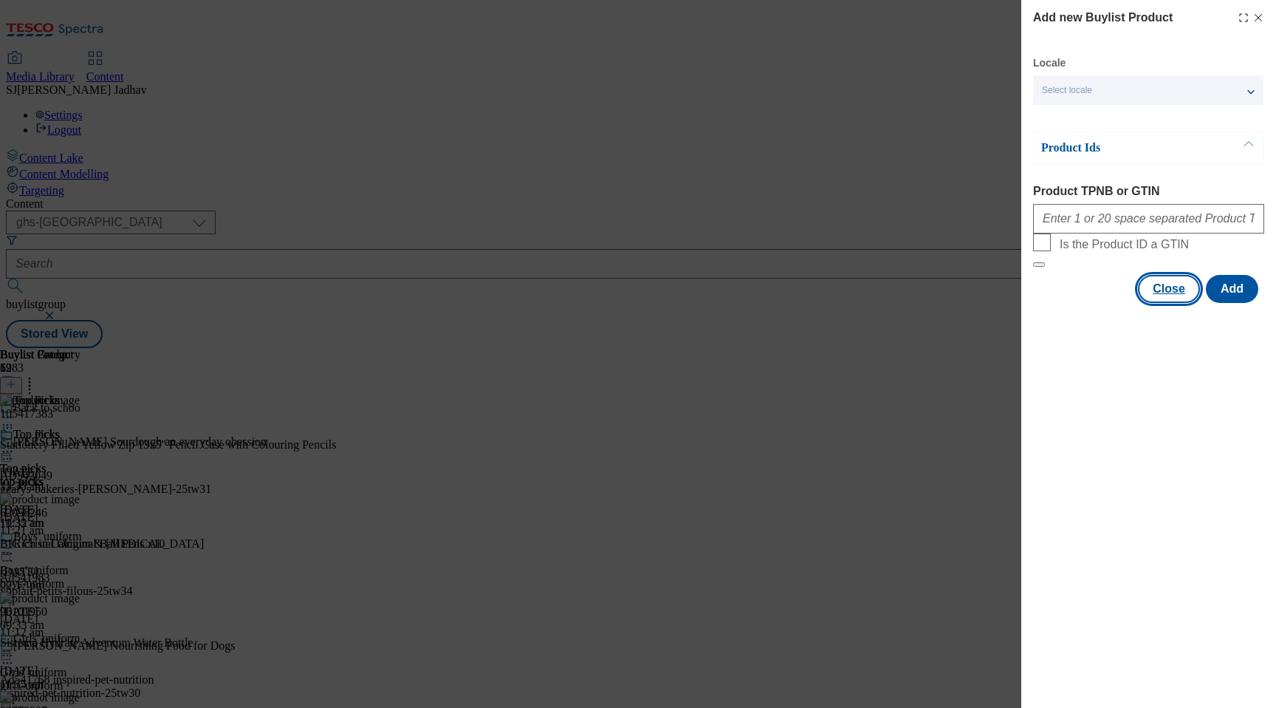
click at [1155, 303] on button "Close" at bounding box center [1169, 289] width 62 height 28
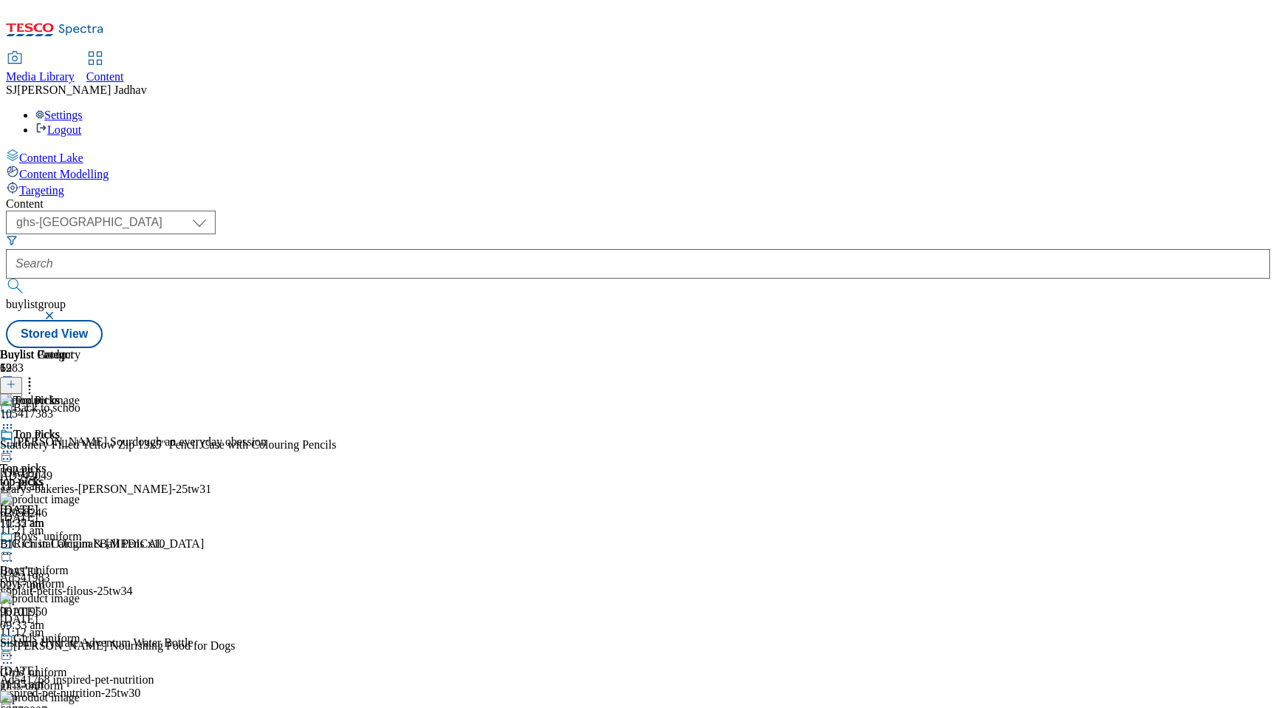
click at [15, 444] on icon at bounding box center [7, 451] width 15 height 15
click at [123, 579] on span "Open Preview Url" at bounding box center [84, 584] width 77 height 11
click at [102, 181] on div "Targeting" at bounding box center [638, 189] width 1265 height 16
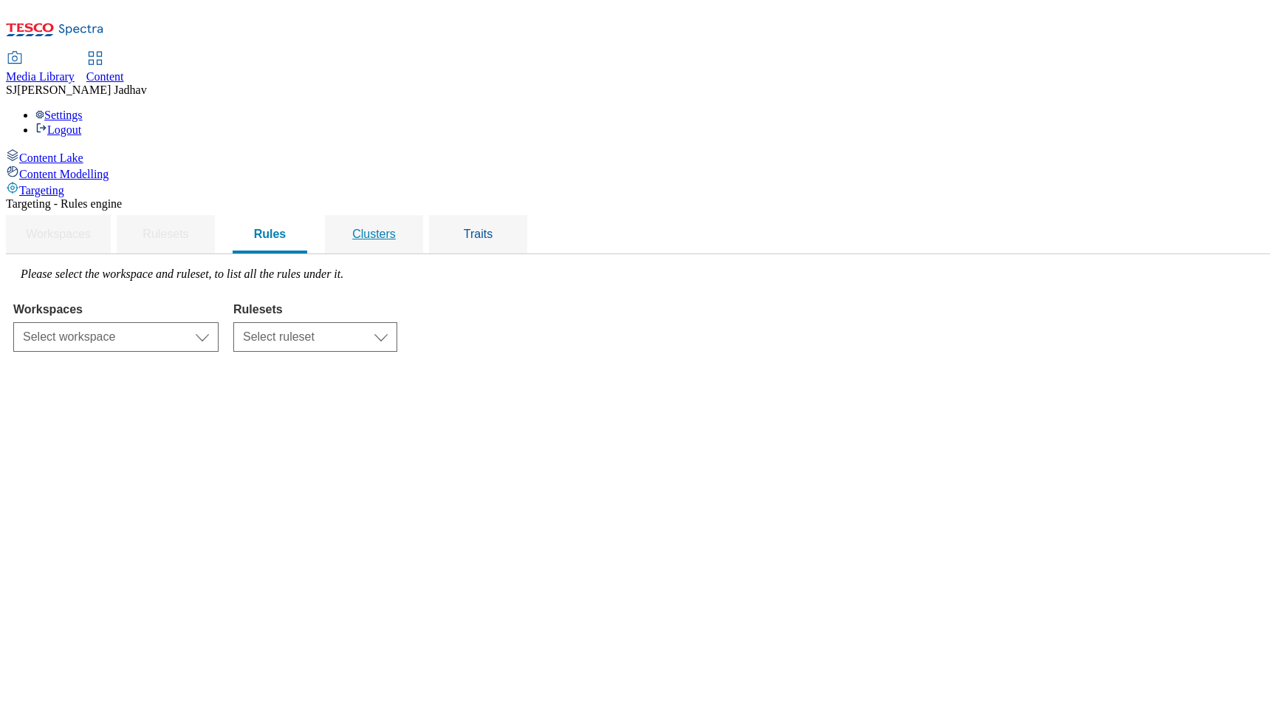
click at [396, 228] on span "Clusters" at bounding box center [374, 234] width 44 height 13
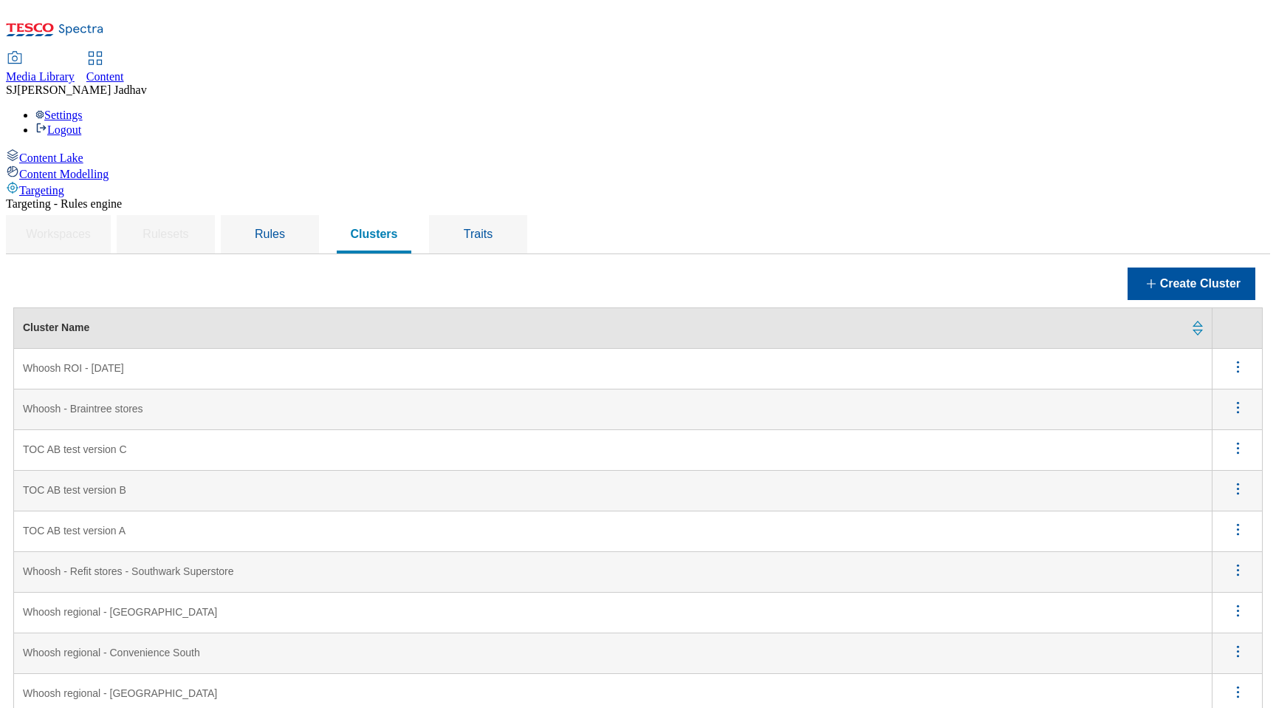
click at [1233, 398] on icon "menus" at bounding box center [1238, 407] width 18 height 18
click at [1220, 421] on span "Edit" at bounding box center [1218, 426] width 17 height 11
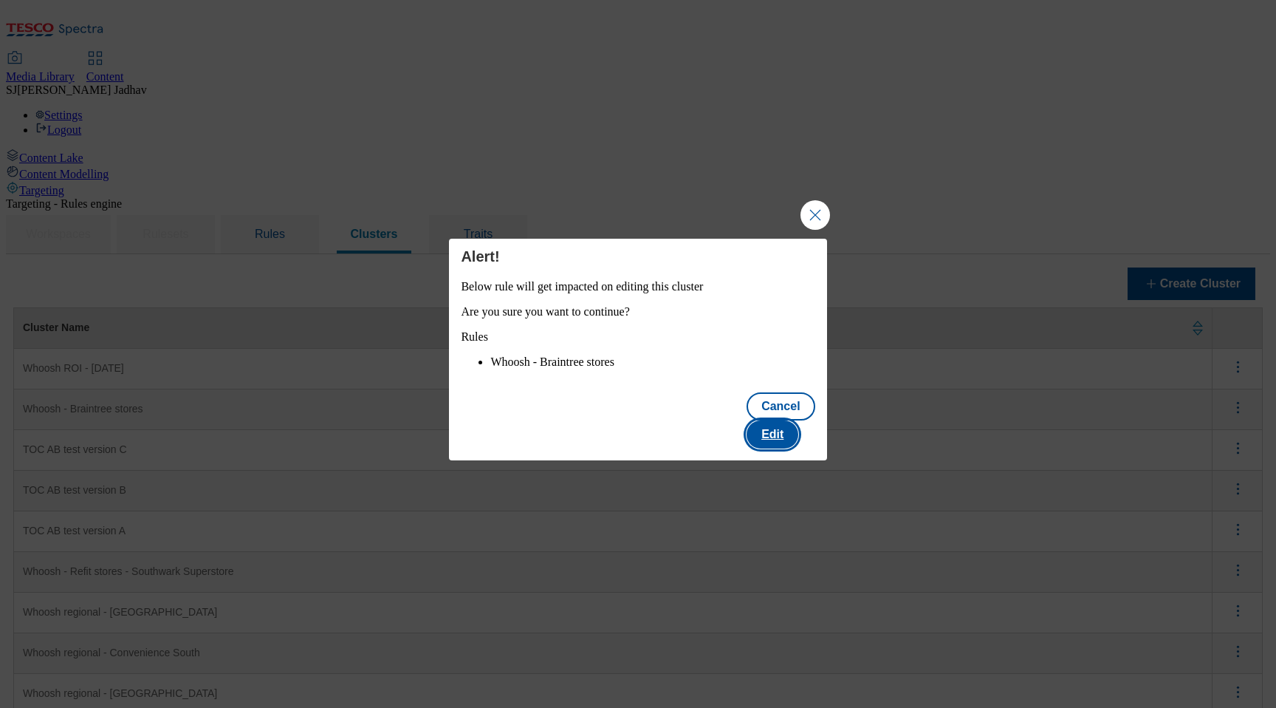
click at [797, 444] on button "Edit" at bounding box center [773, 434] width 52 height 28
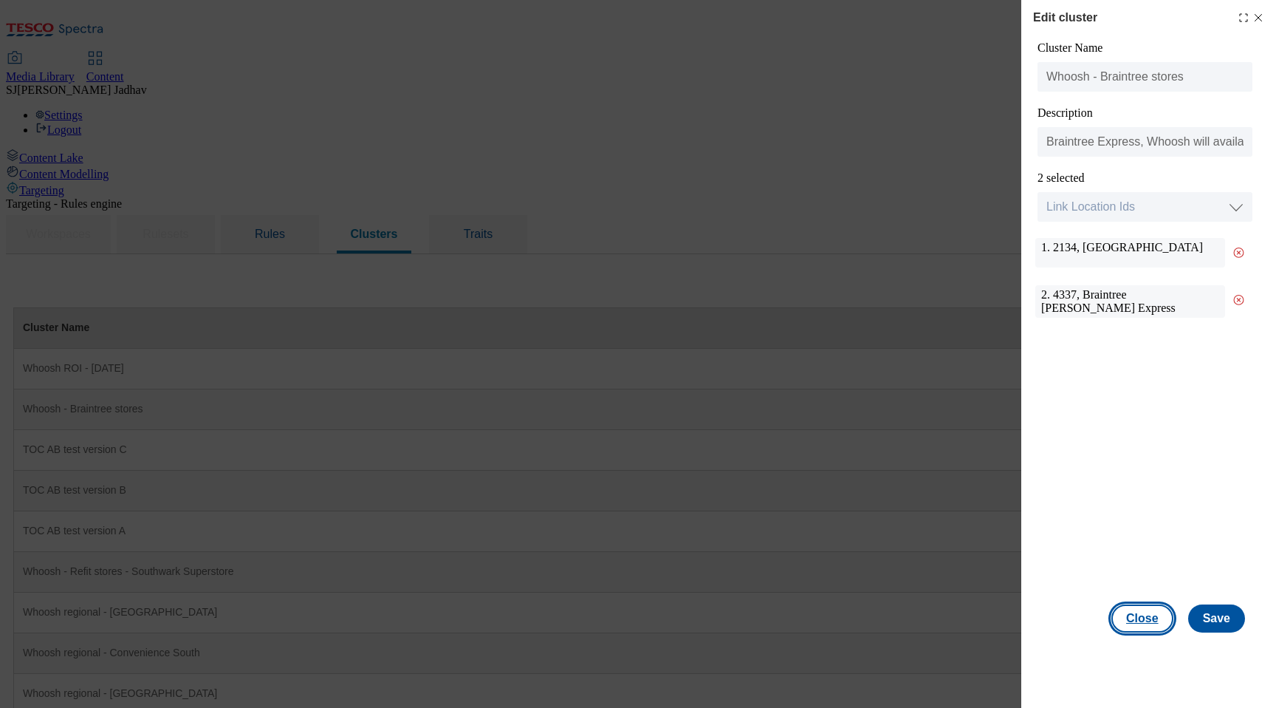
click at [1152, 626] on button "Close" at bounding box center [1143, 618] width 62 height 28
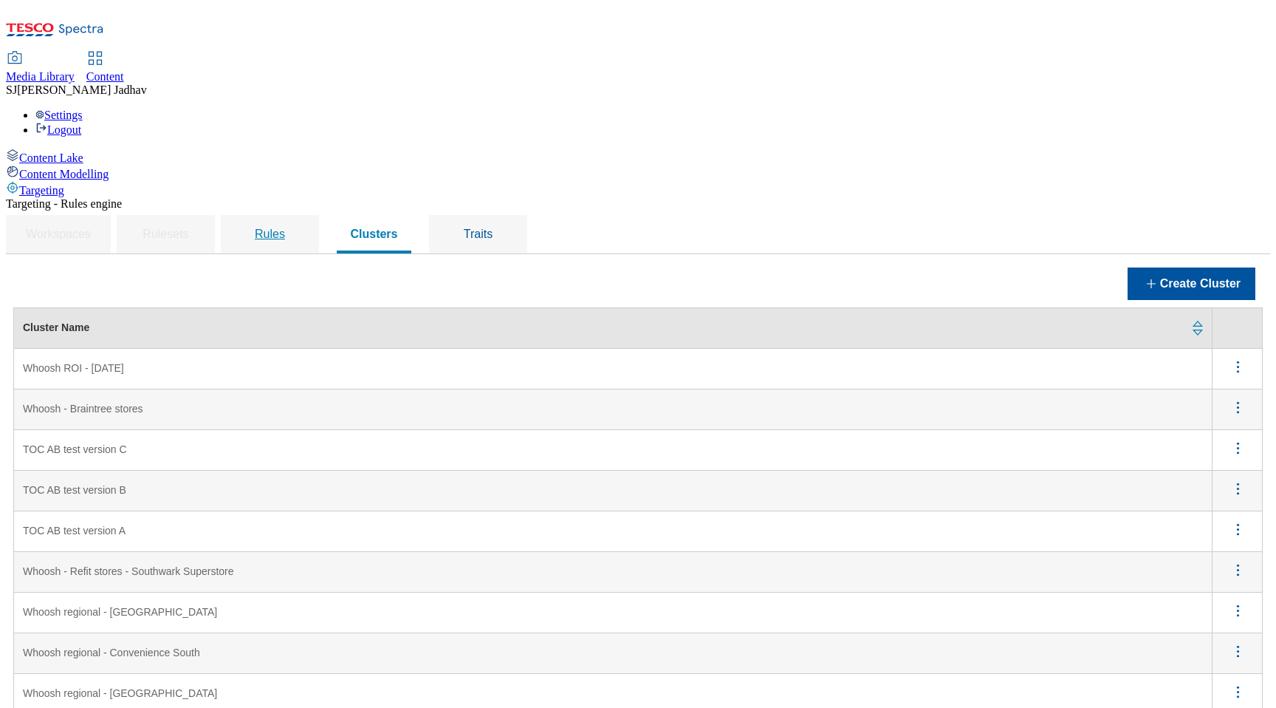
click at [285, 228] on span "Rules" at bounding box center [270, 234] width 30 height 13
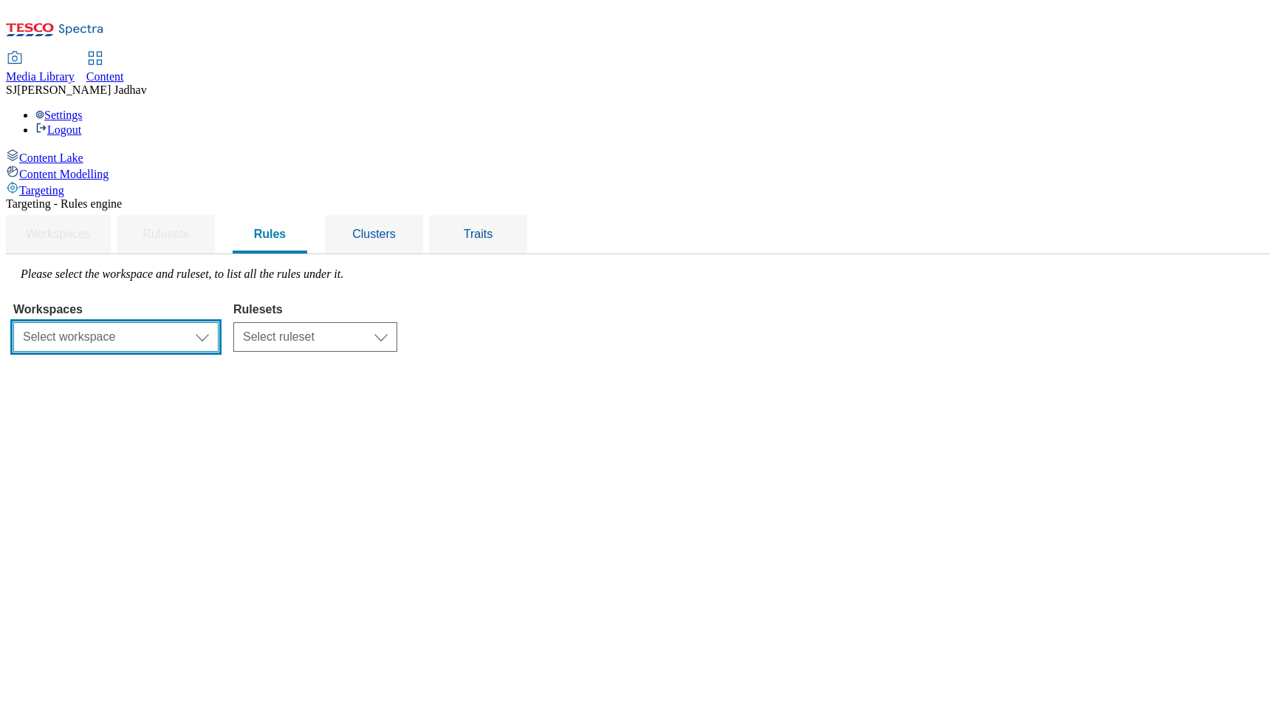
click at [219, 322] on select "Select workspace Content" at bounding box center [115, 337] width 205 height 30
select select "f510054f-adaa-4692-b570-80fa3897127a"
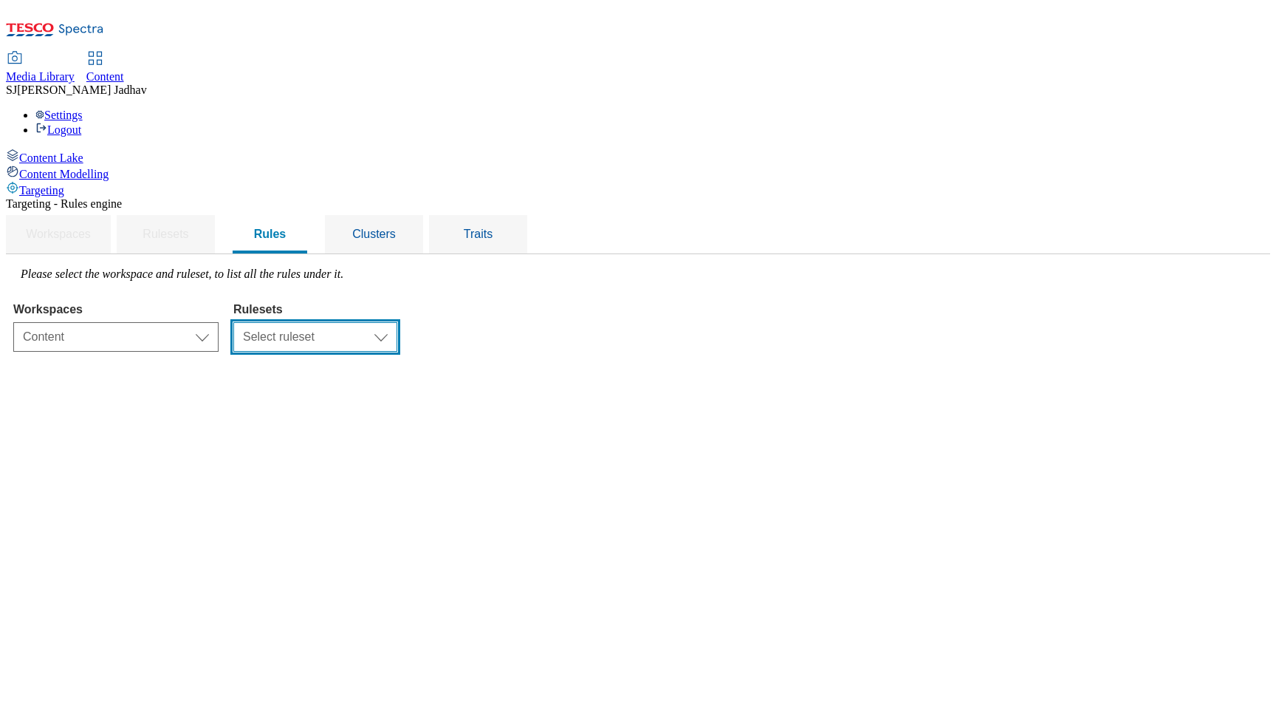
click at [397, 322] on select "Select ruleset ROI UK" at bounding box center [315, 337] width 164 height 30
select select "7f9e739d-6abb-424f-b94f-4b375a3fe6e0"
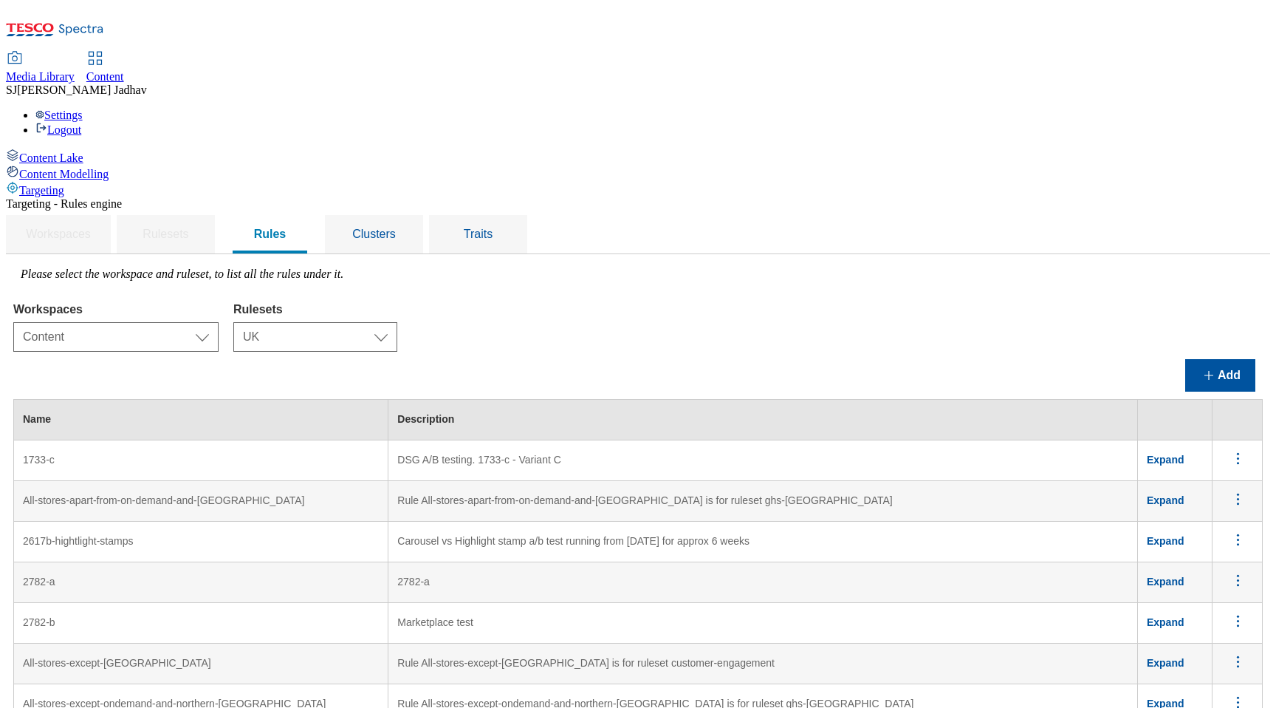
click at [822, 440] on td "DSG A/B testing. 1733-c - Variant C" at bounding box center [764, 460] width 750 height 41
